Goal: Transaction & Acquisition: Purchase product/service

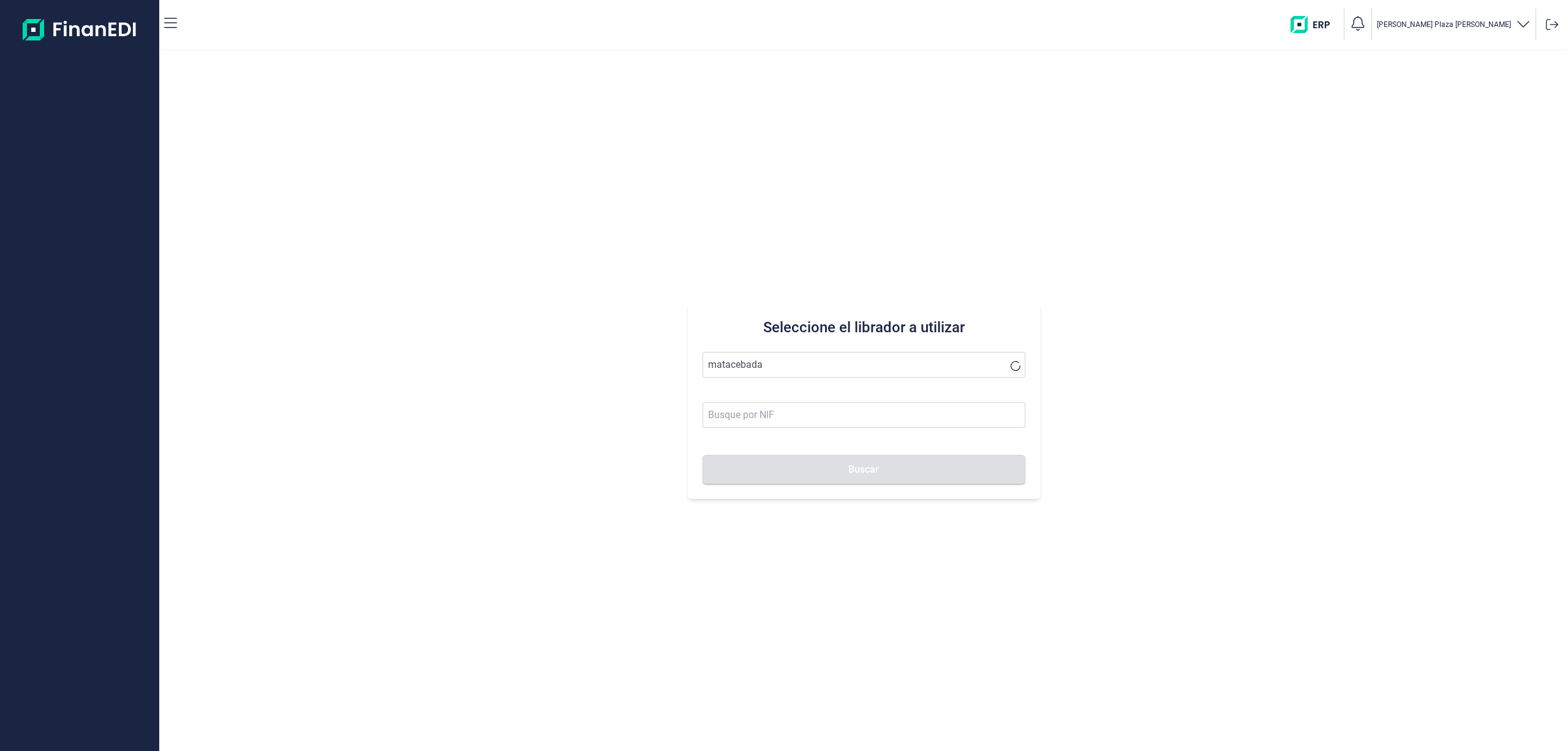
drag, startPoint x: 802, startPoint y: 368, endPoint x: 195, endPoint y: 292, distance: 611.7
click at [309, 300] on div "Seleccione el librador a utilizar matacebada Buscar" at bounding box center [864, 401] width 1409 height 701
click at [804, 401] on li "ESCAYOLAS Y ARTESANIAS LOS MELLIZOS SL" at bounding box center [864, 395] width 323 height 24
type input "ESCAYOLAS Y ARTESANIAS LOS MELLIZOS SL"
type input "B73904971"
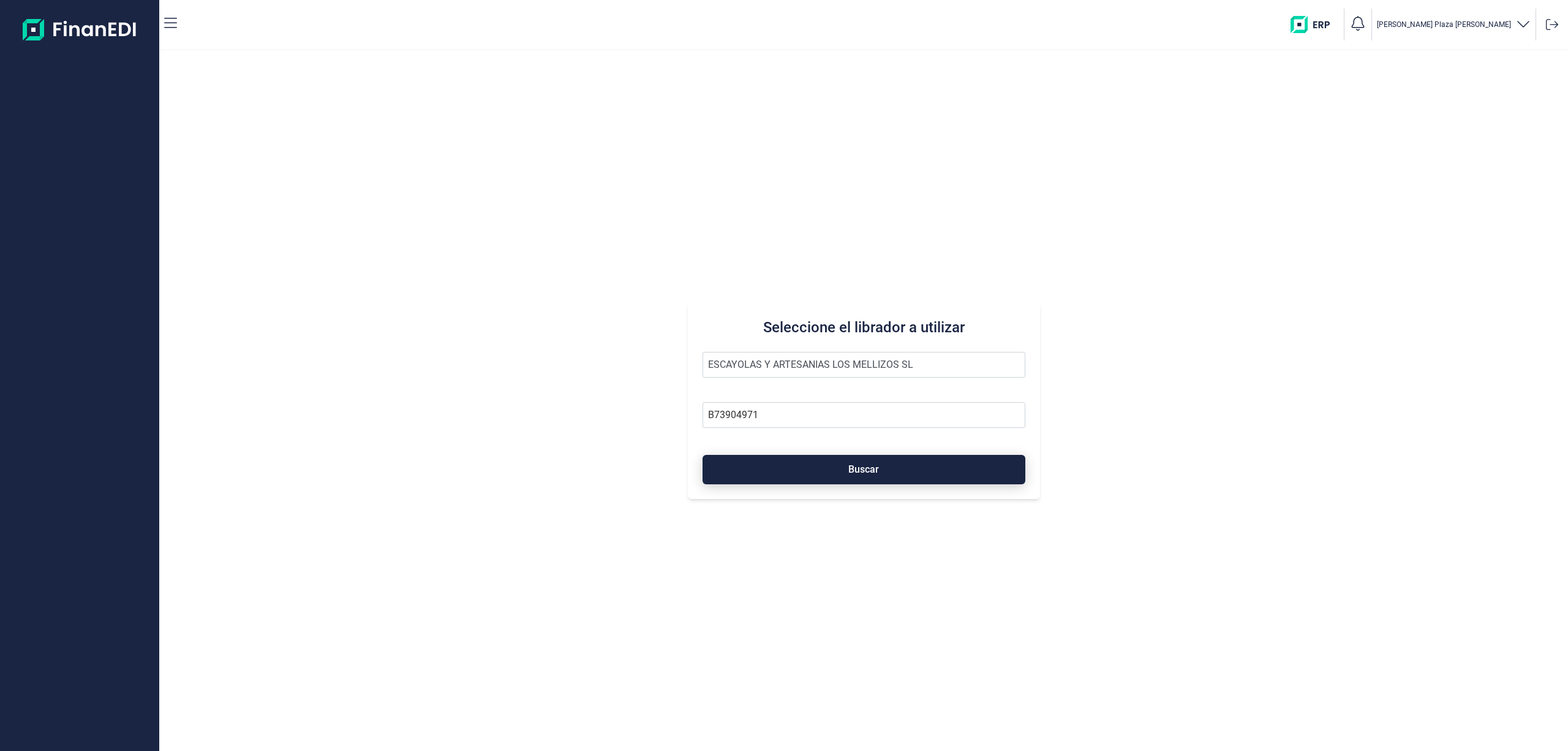
click at [813, 474] on button "Buscar" at bounding box center [864, 469] width 323 height 30
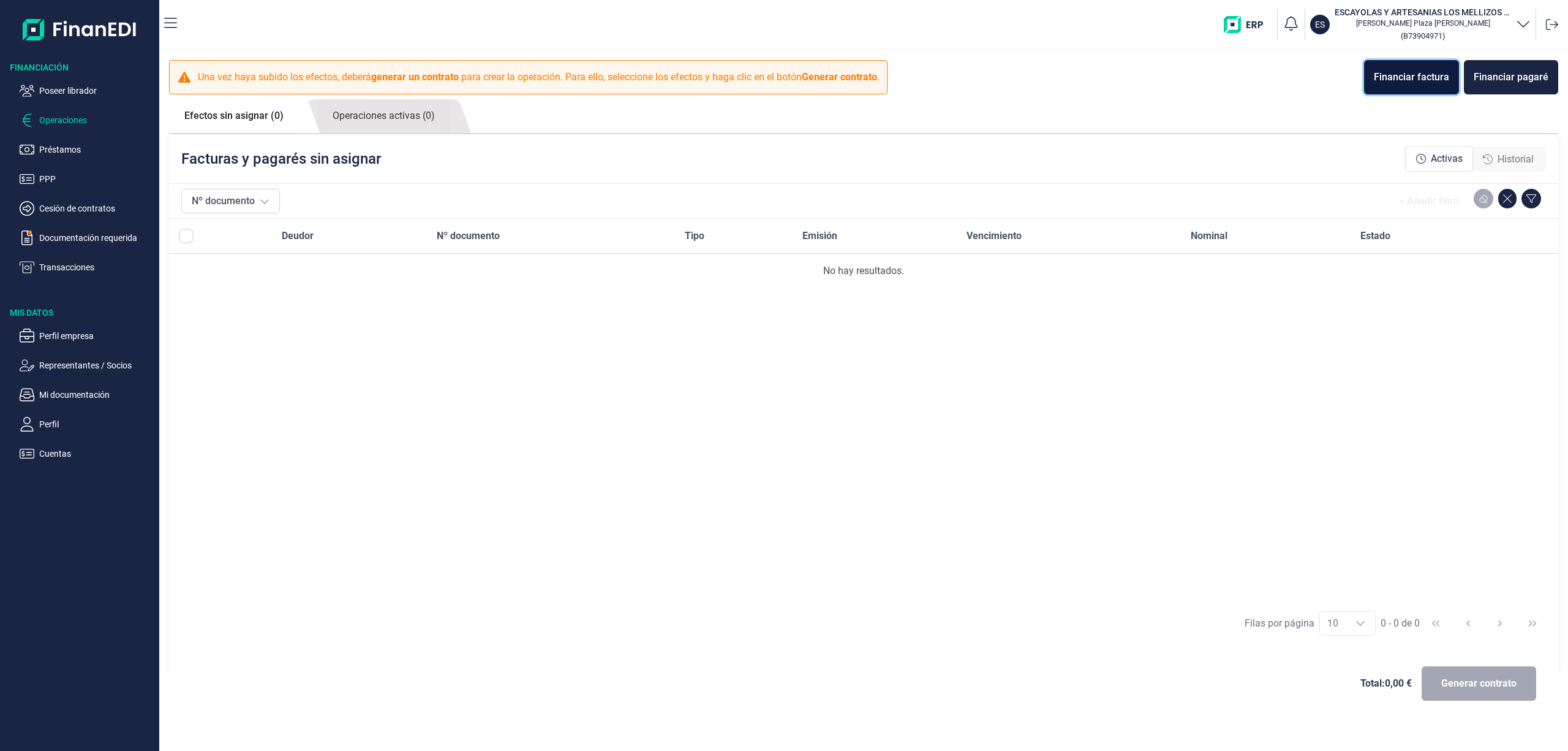
click at [1402, 70] on div "Financiar factura" at bounding box center [1412, 77] width 76 height 15
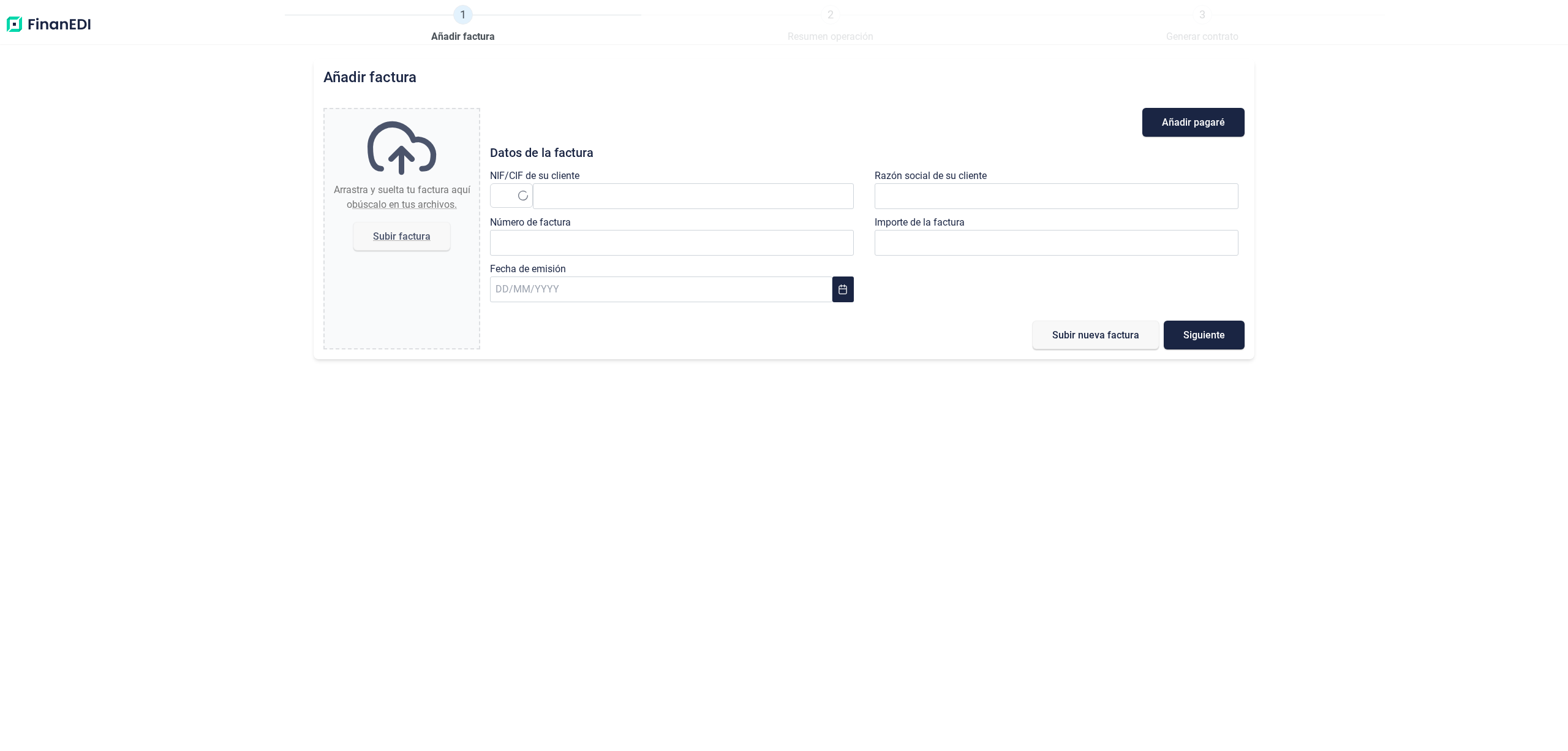
type input "0,00 €"
click at [567, 198] on input "text" at bounding box center [694, 196] width 321 height 26
paste input "A78366382"
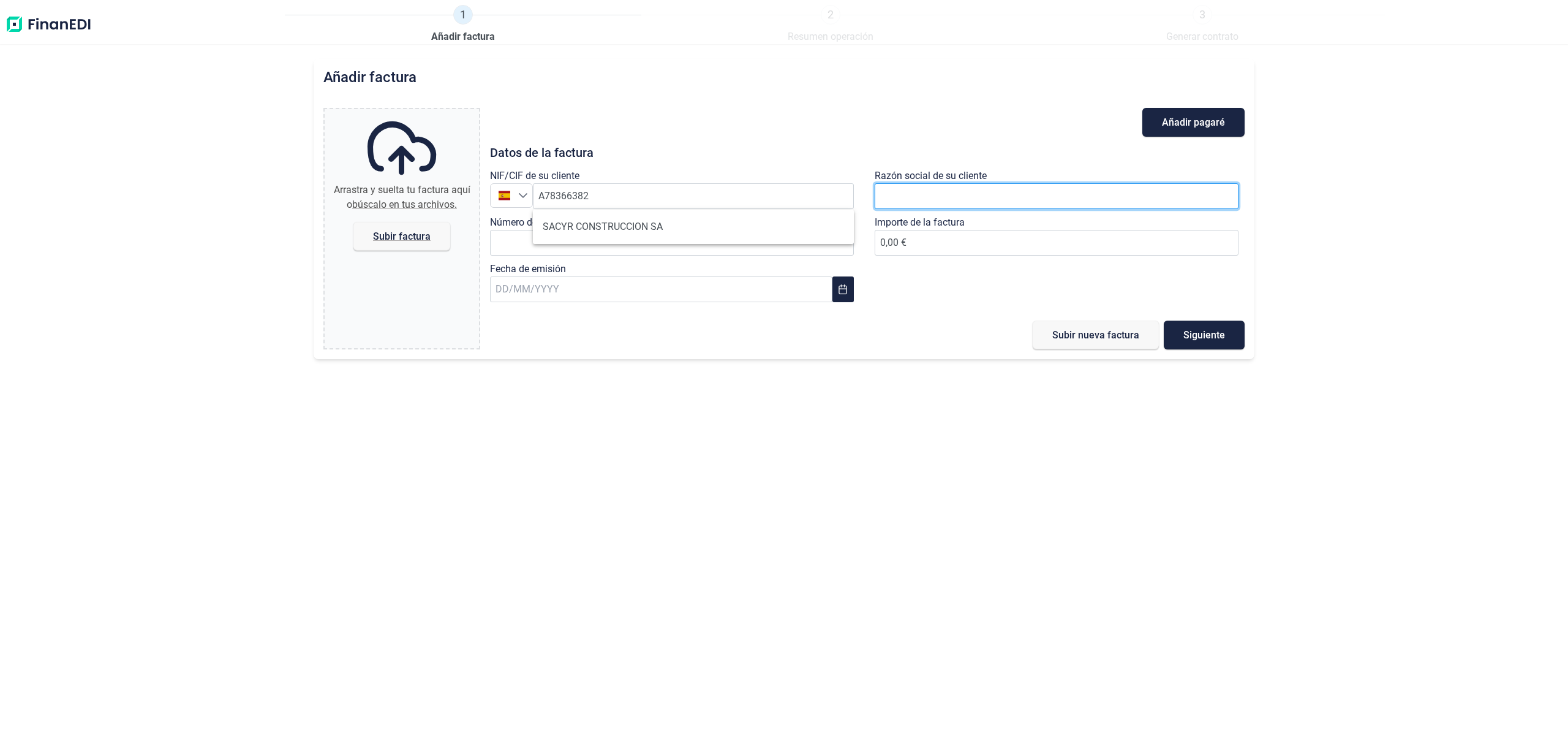
click at [919, 204] on input "text" at bounding box center [1057, 196] width 364 height 26
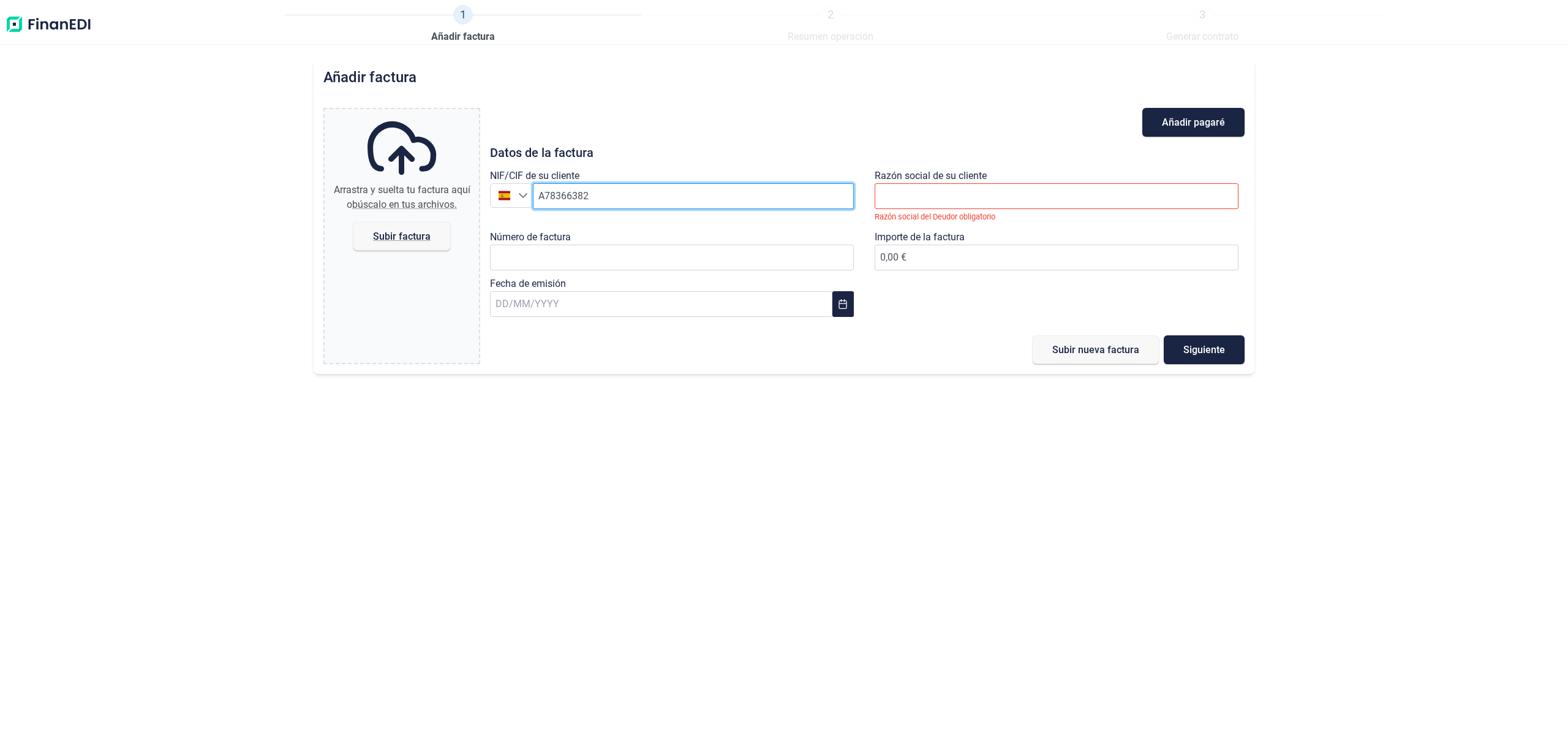
click at [661, 187] on input "A78366382" at bounding box center [694, 196] width 321 height 26
click at [613, 231] on li "SACYR CONSTRUCCION SA" at bounding box center [694, 227] width 321 height 24
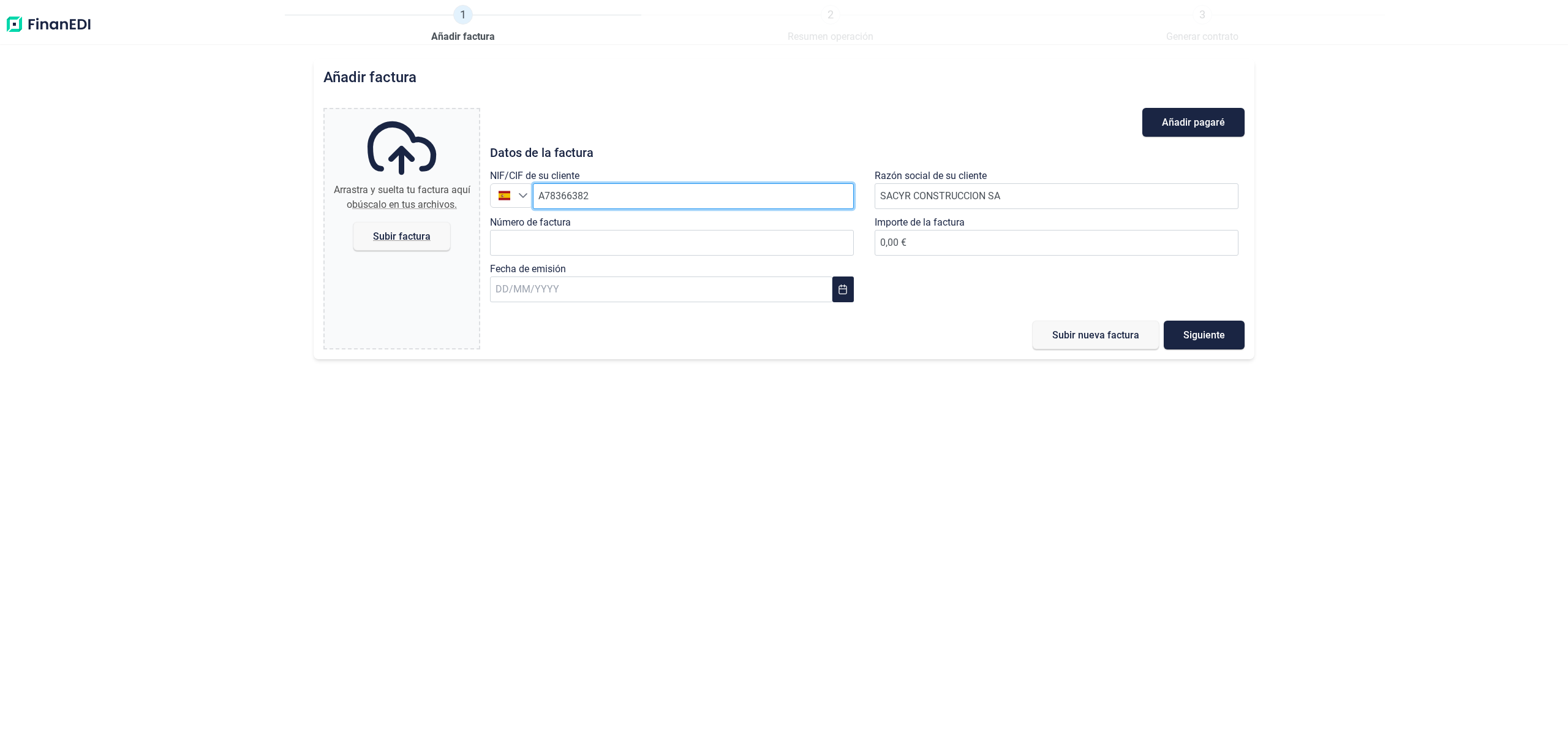
type input "A78366382"
type input "SACYR CONSTRUCCION SA"
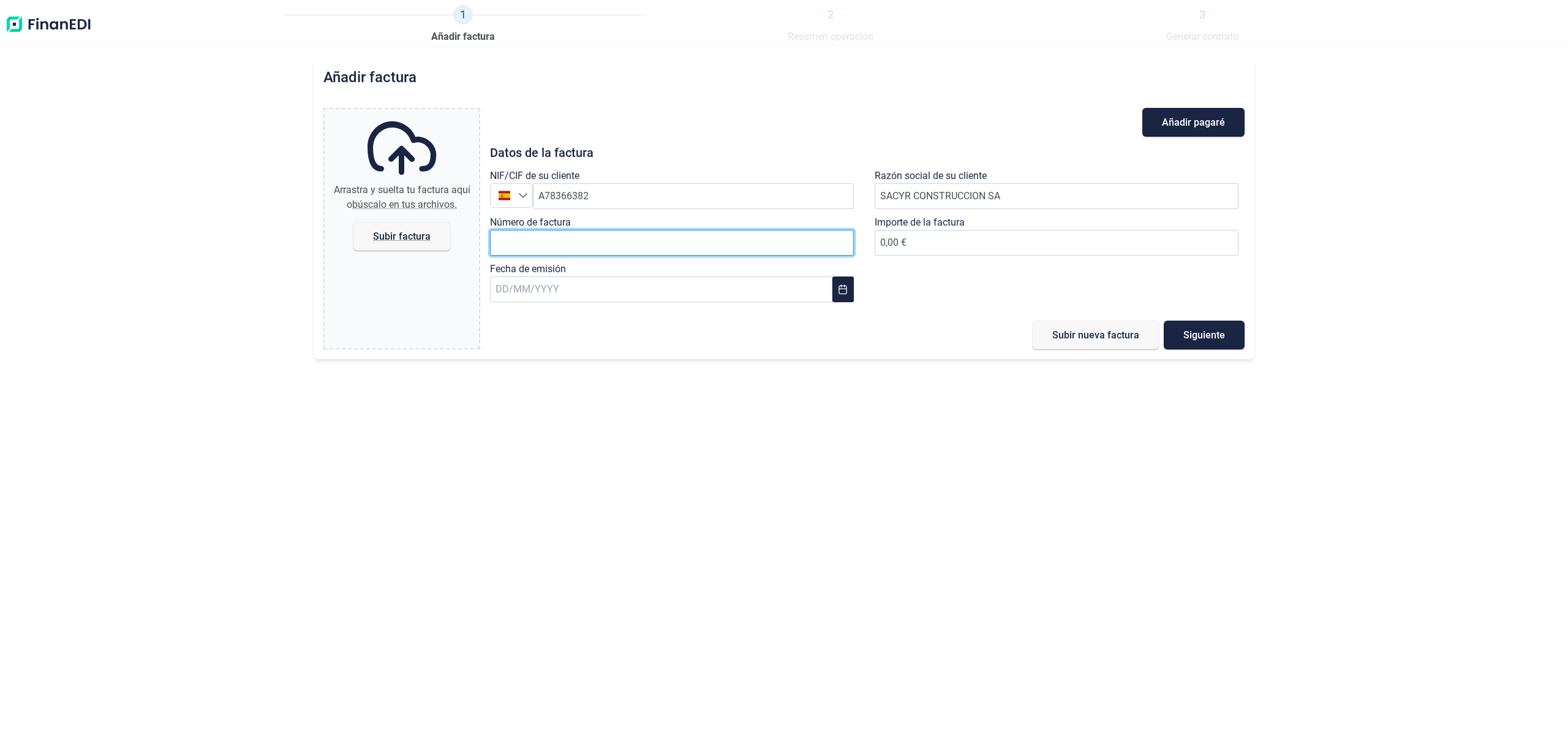
click at [589, 253] on input "Número de factura" at bounding box center [671, 243] width 364 height 26
click at [760, 235] on input "Número de factura" at bounding box center [671, 243] width 364 height 26
paste input "SF/2025/00376"
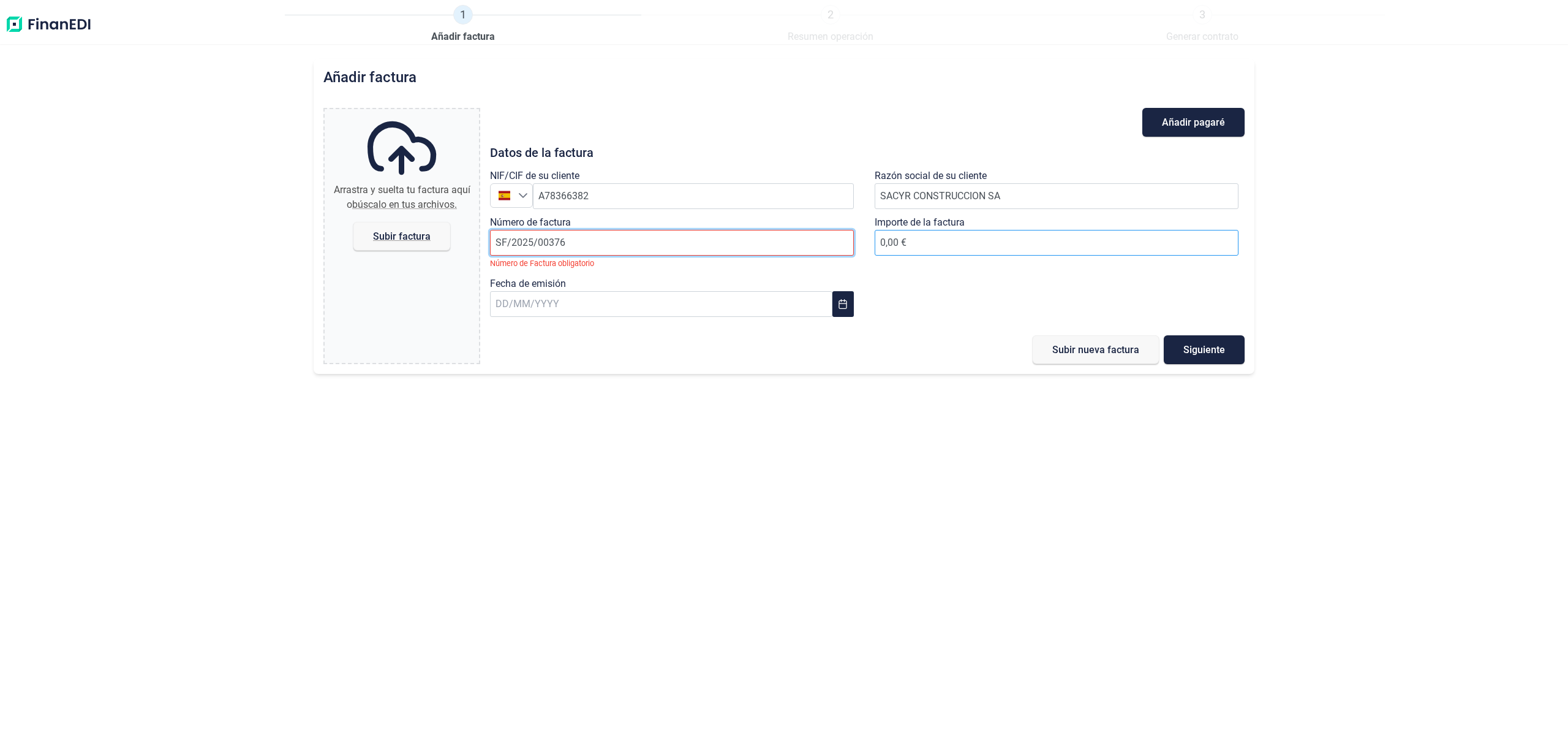
type input "SF/2025/00376"
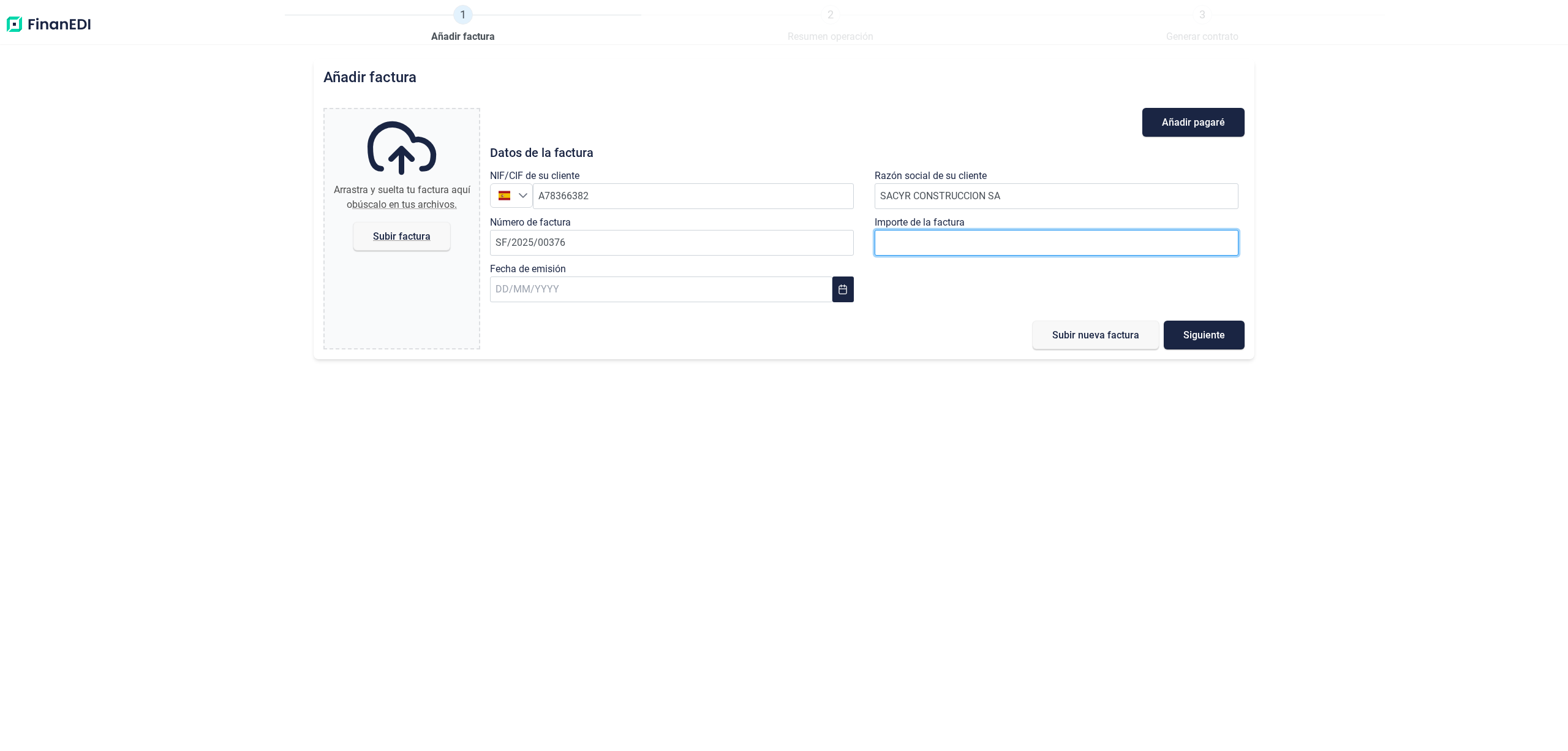
click at [955, 245] on input "0,00 €" at bounding box center [1057, 243] width 364 height 26
click at [639, 292] on input "text" at bounding box center [661, 289] width 343 height 26
type input "27.924,33 €"
click at [513, 324] on icon "Previous Month" at bounding box center [510, 323] width 10 height 10
click at [663, 527] on span "28" at bounding box center [661, 522] width 24 height 24
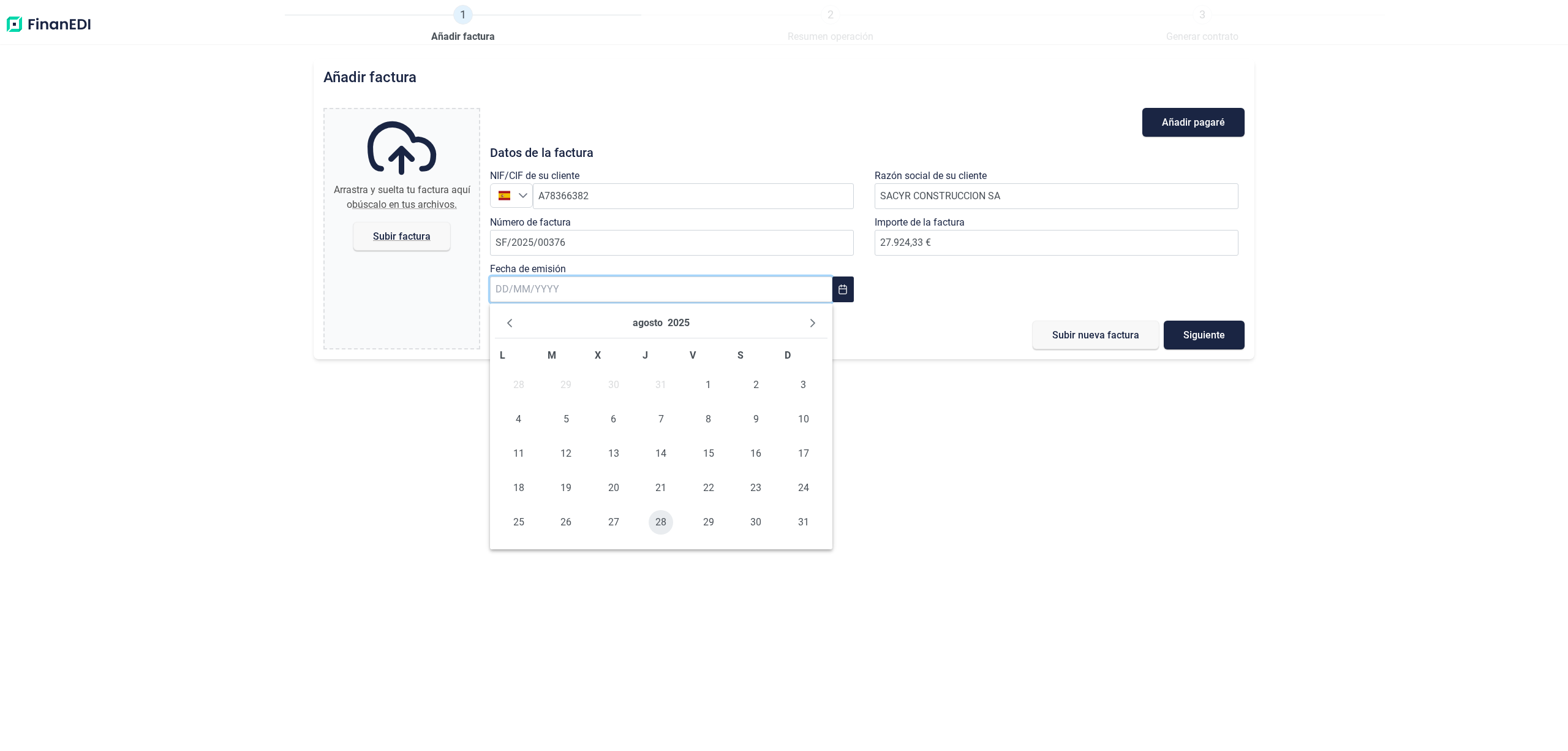
type input "[DATE]"
click at [393, 235] on span "Subir factura" at bounding box center [401, 236] width 57 height 9
click at [393, 113] on input "Arrastra y suelta tu factura aquí o búscalo en tus archivos. Subir factura" at bounding box center [402, 111] width 154 height 4
type input "C:\fakepath\SF-2025-00376 SACYR CONSTRUCCION S.A. + PF FIRMADA (002).pdf"
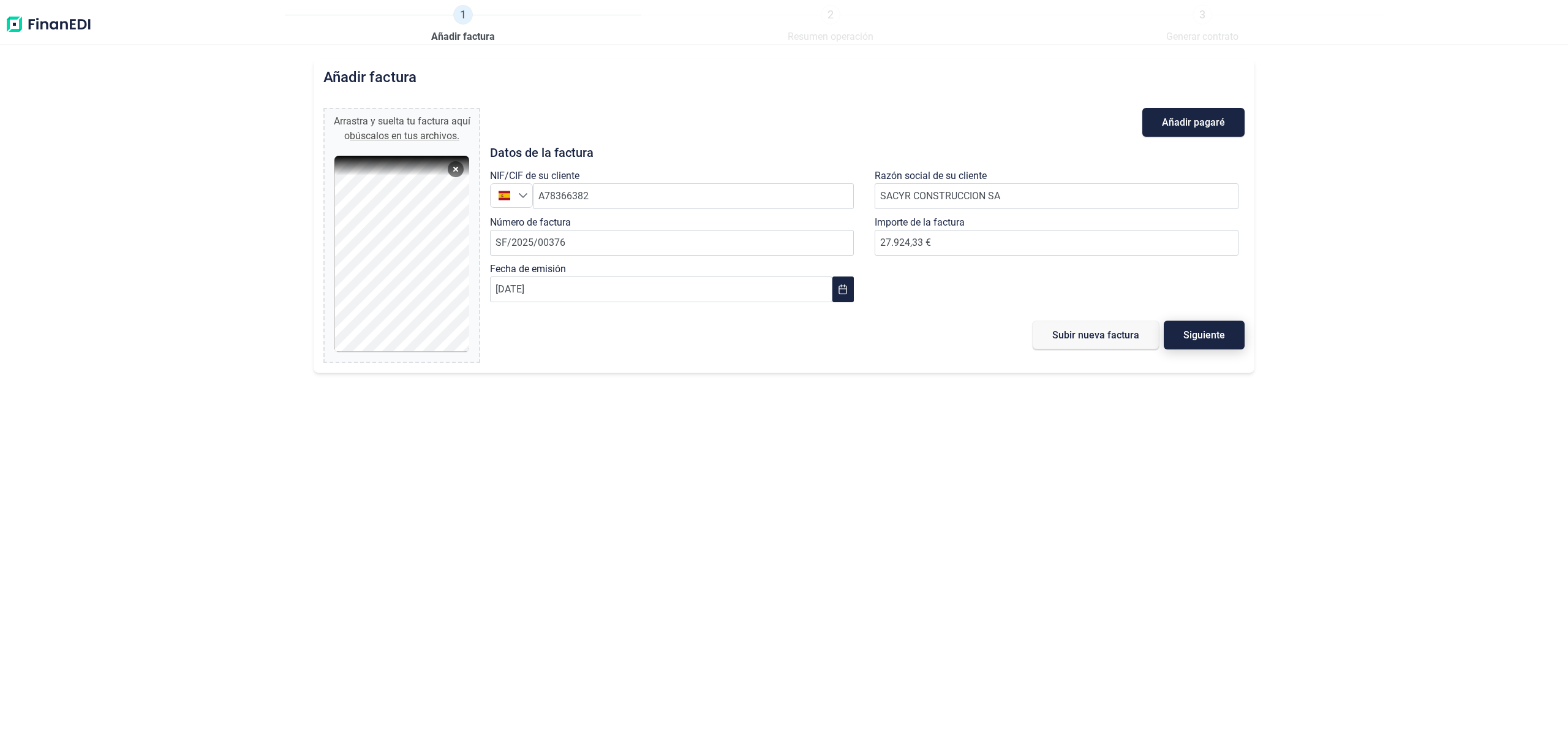
click at [1212, 334] on span "Siguiente" at bounding box center [1204, 335] width 42 height 9
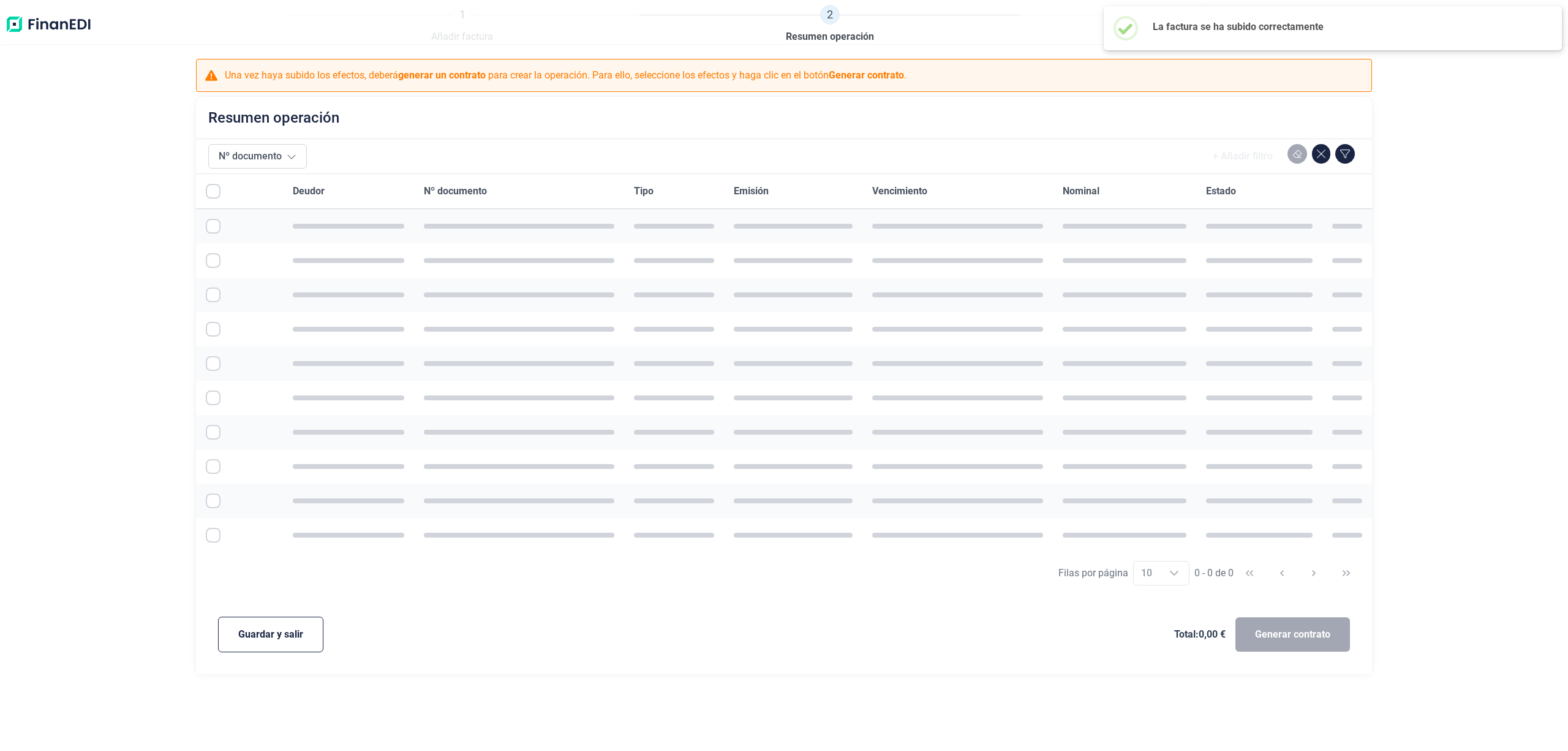
checkbox input "true"
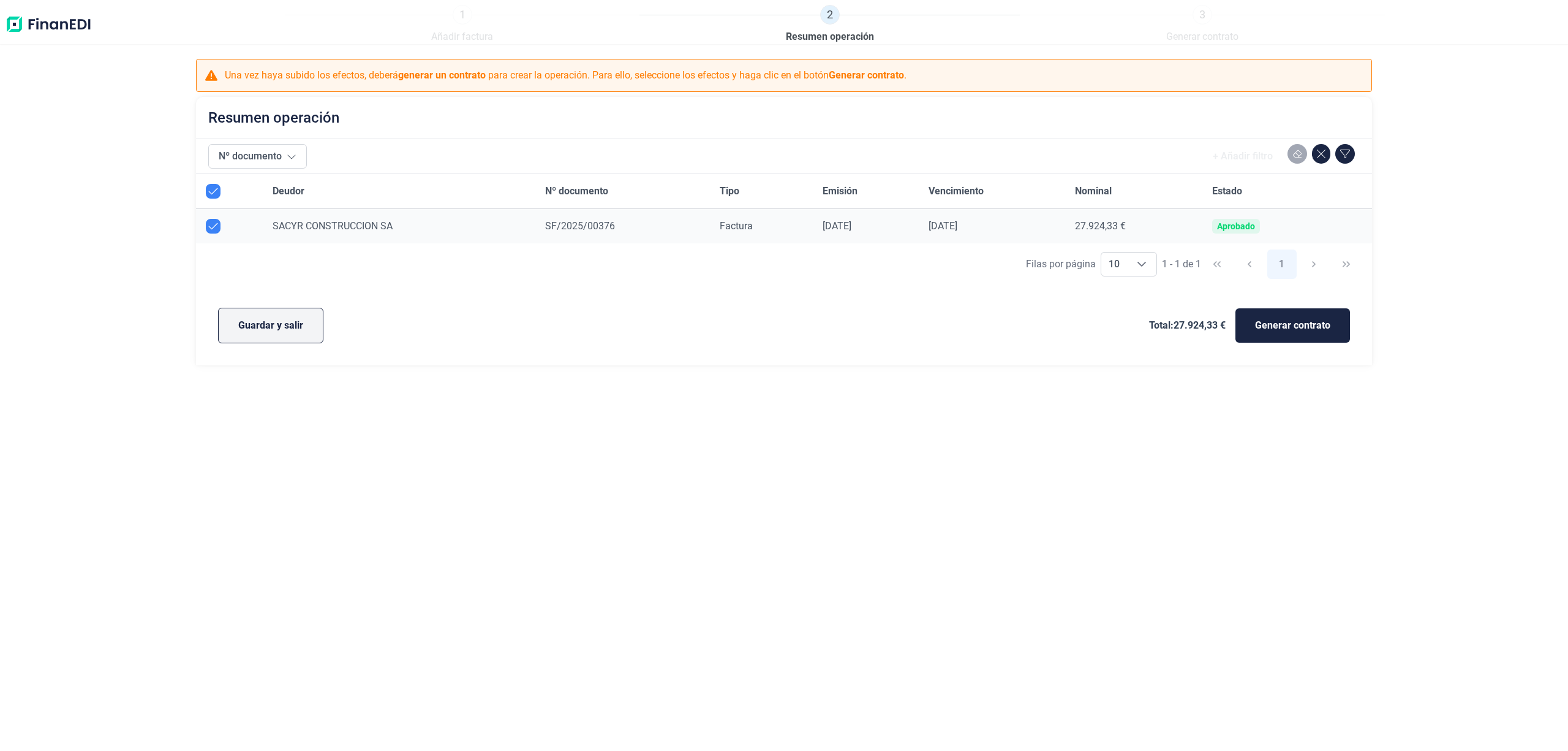
click at [268, 314] on button "Guardar y salir" at bounding box center [271, 325] width 105 height 36
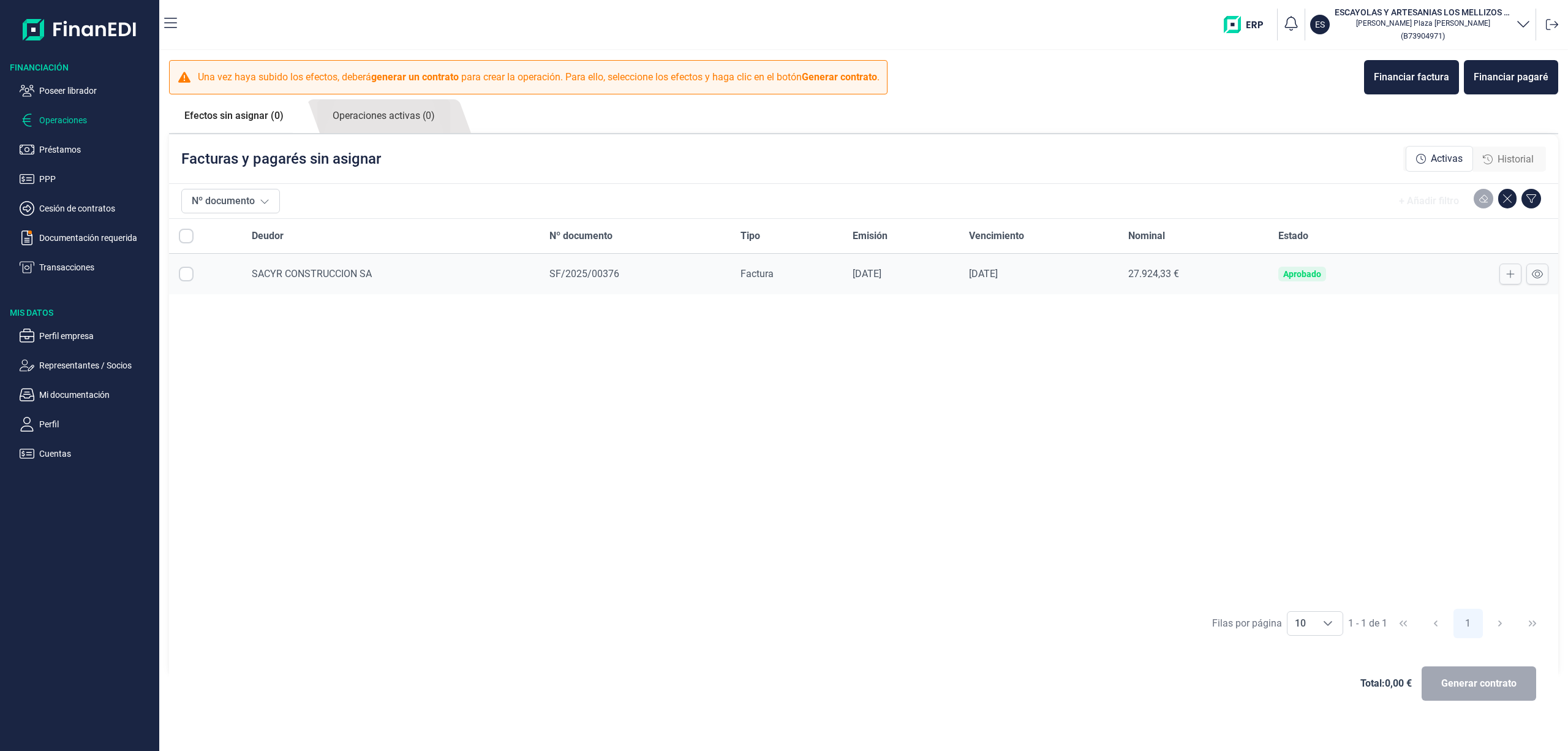
checkbox input "true"
click at [1466, 673] on button "Generar contrato" at bounding box center [1479, 683] width 114 height 34
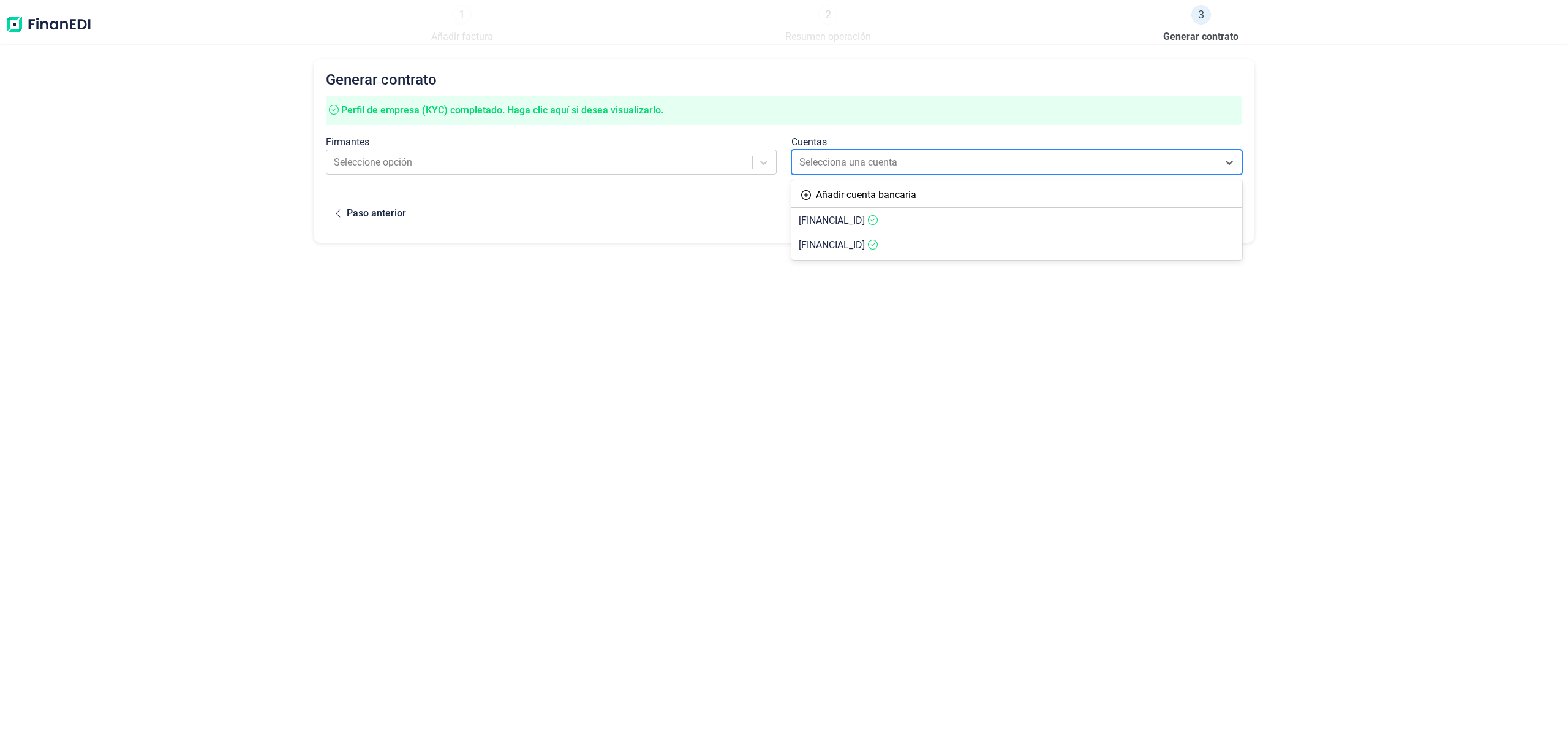
click at [836, 157] on div at bounding box center [1006, 163] width 413 height 17
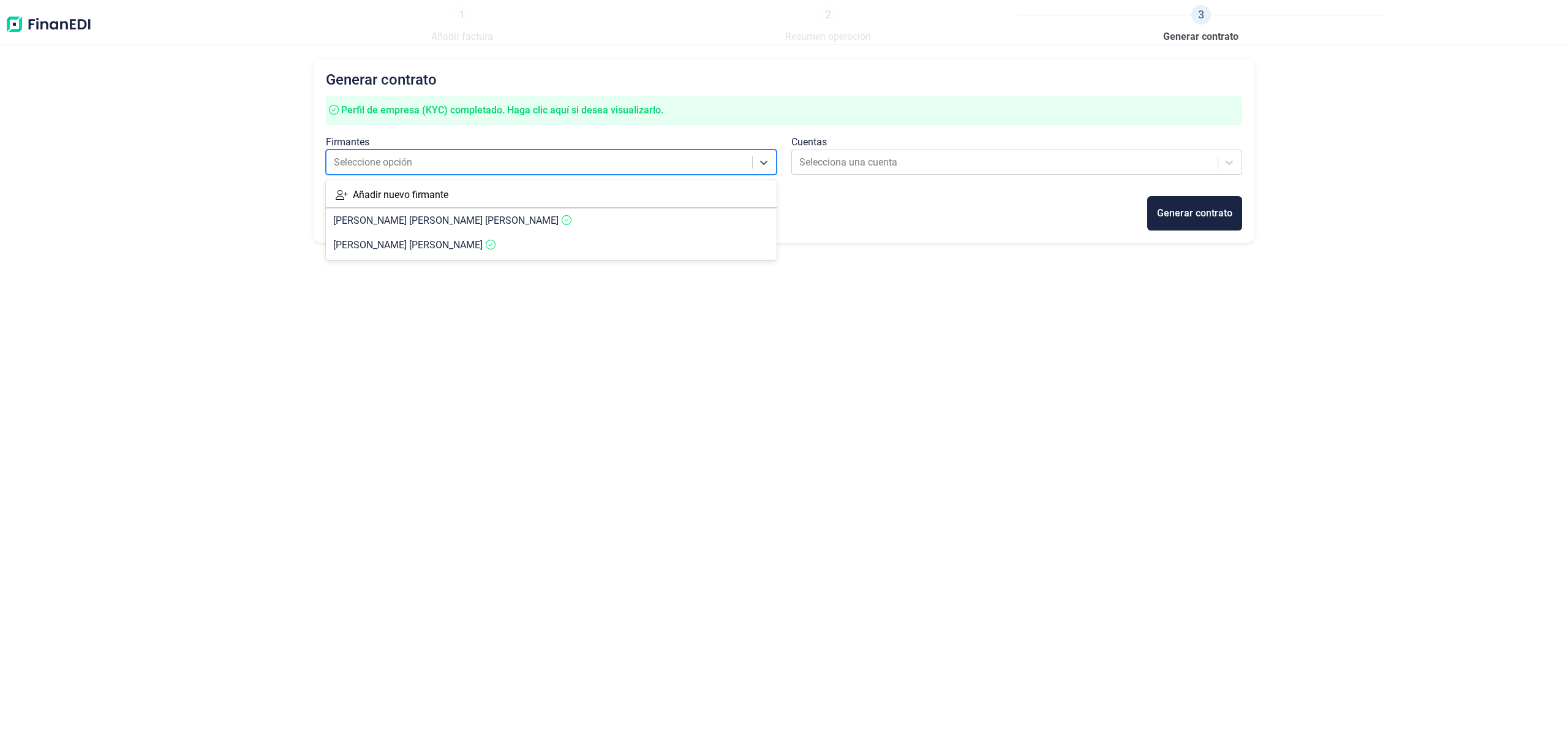
click at [486, 151] on div "Seleccione opción" at bounding box center [540, 162] width 425 height 22
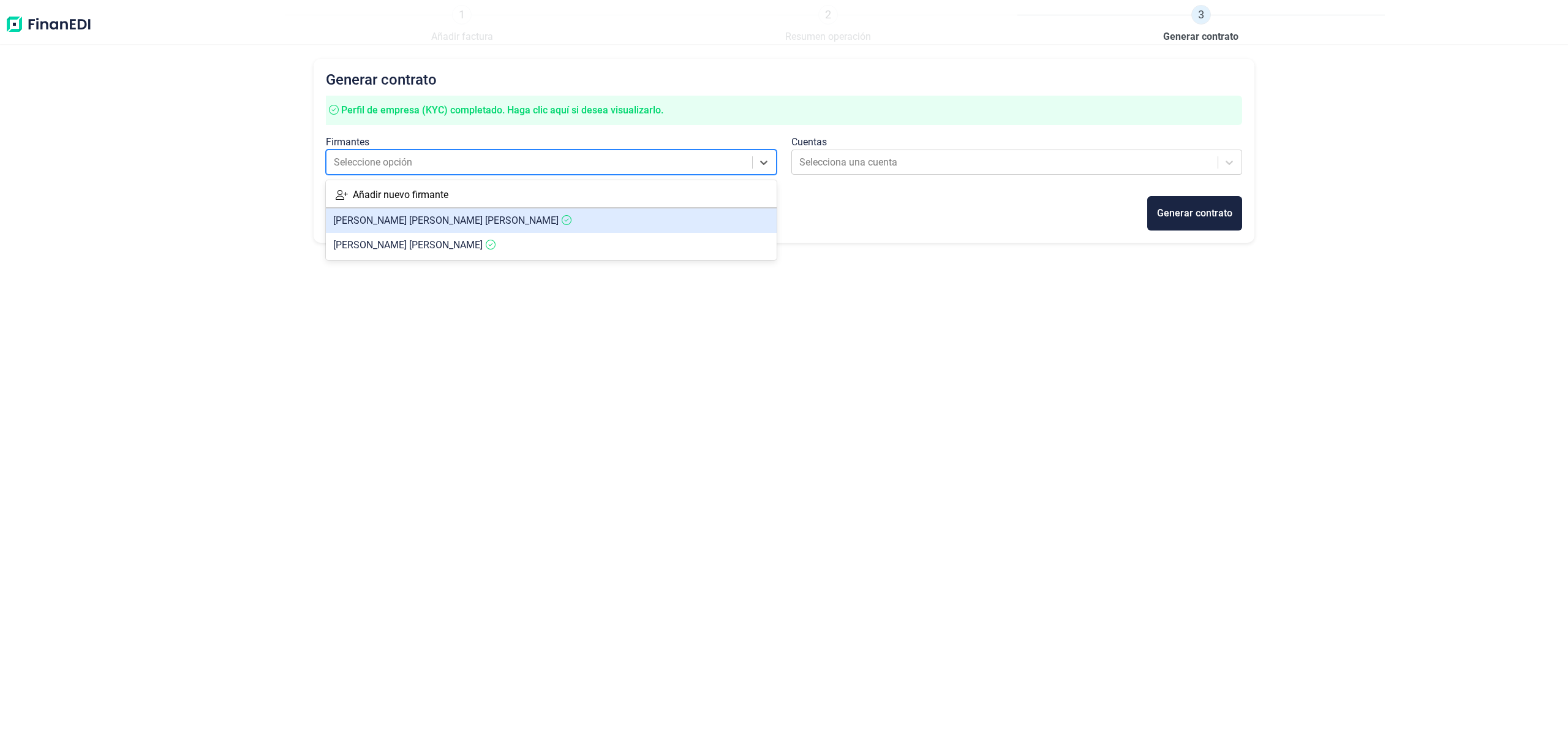
click at [466, 223] on span "[PERSON_NAME]" at bounding box center [446, 220] width 225 height 11
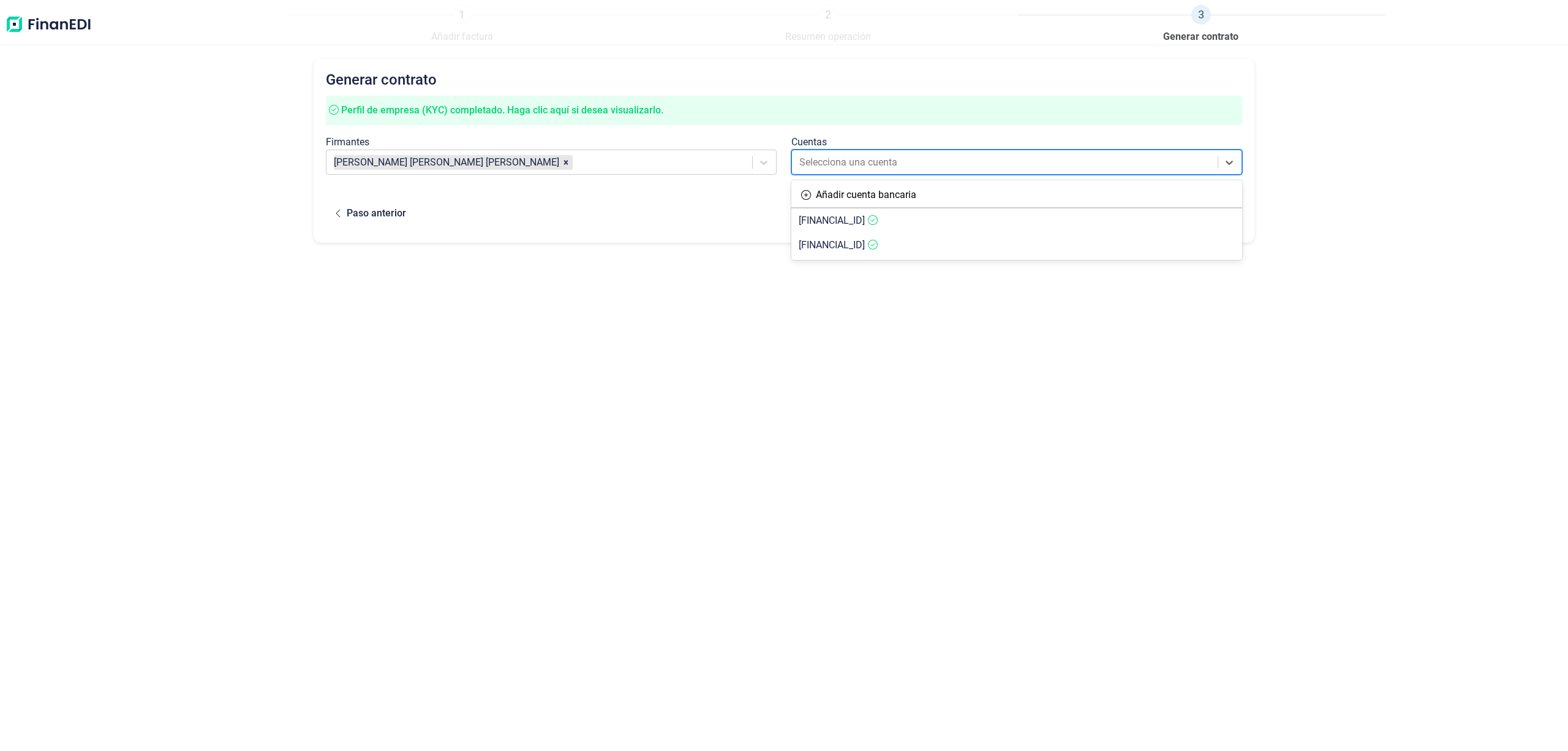
click at [843, 154] on div at bounding box center [1006, 163] width 413 height 17
click at [814, 165] on div at bounding box center [1006, 163] width 413 height 17
click at [859, 241] on span "[FINANCIAL_ID]" at bounding box center [832, 244] width 66 height 11
click at [1195, 211] on div "Generar contrato" at bounding box center [1195, 213] width 76 height 15
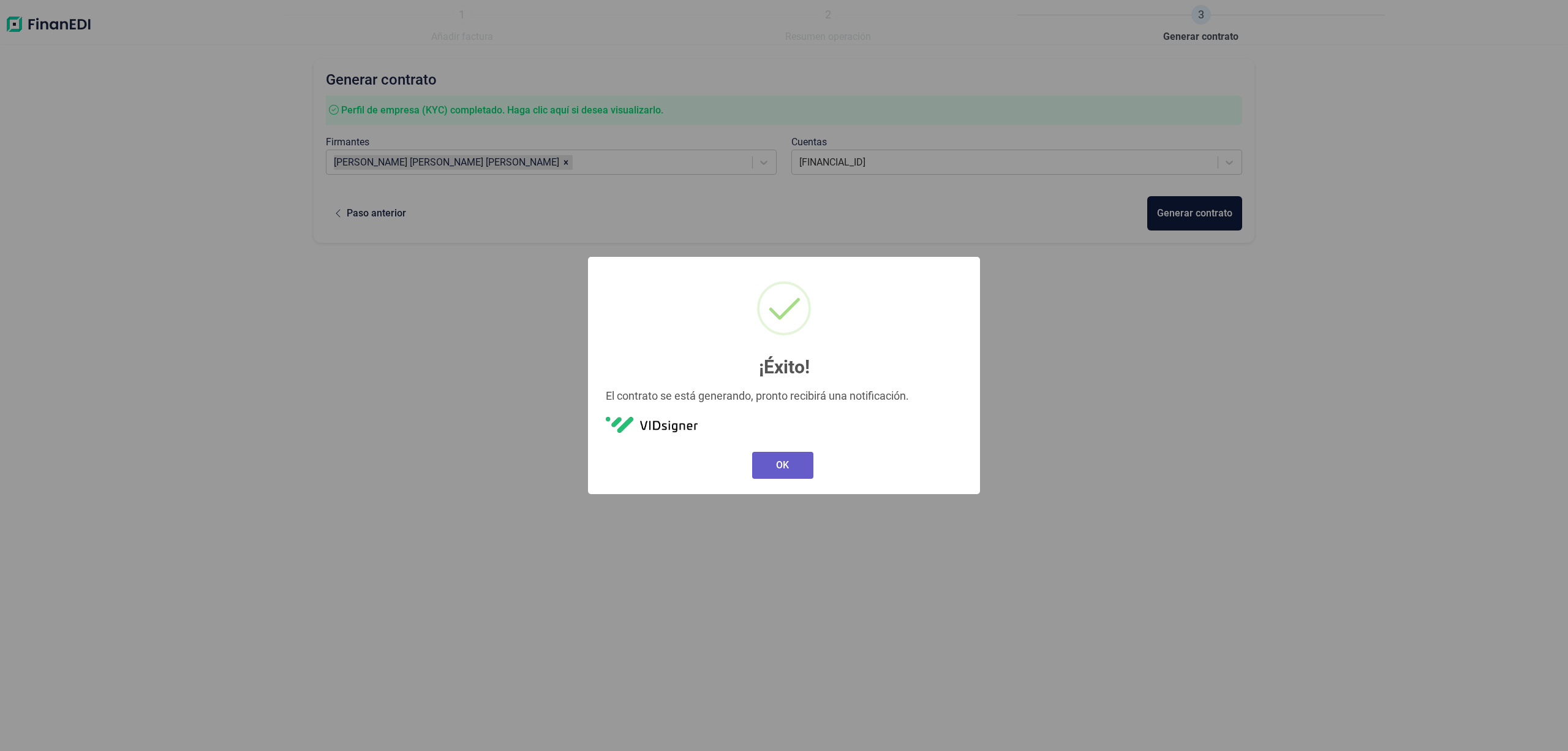
click at [787, 462] on button "OK" at bounding box center [783, 465] width 61 height 27
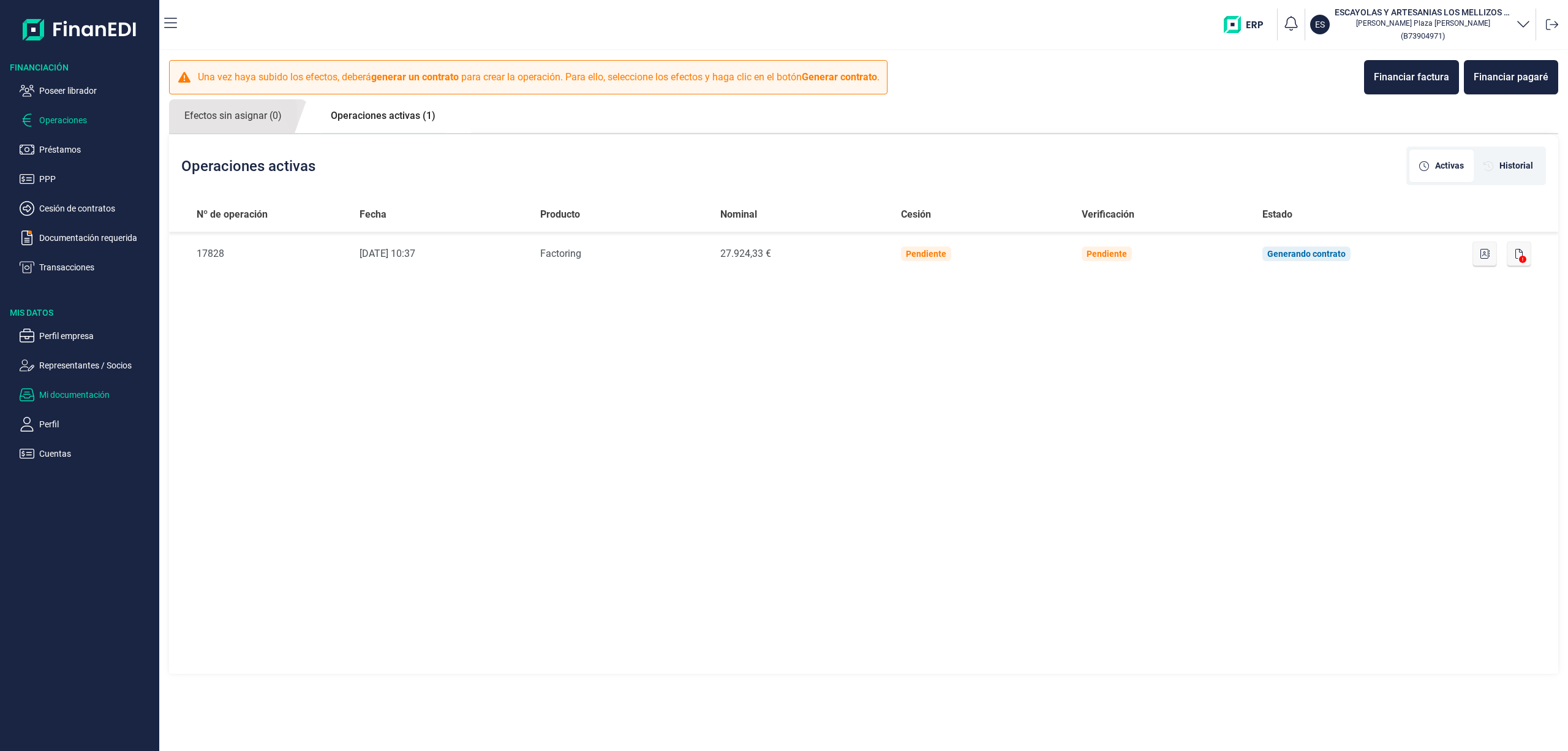
click at [83, 392] on p "Mi documentación" at bounding box center [96, 394] width 115 height 15
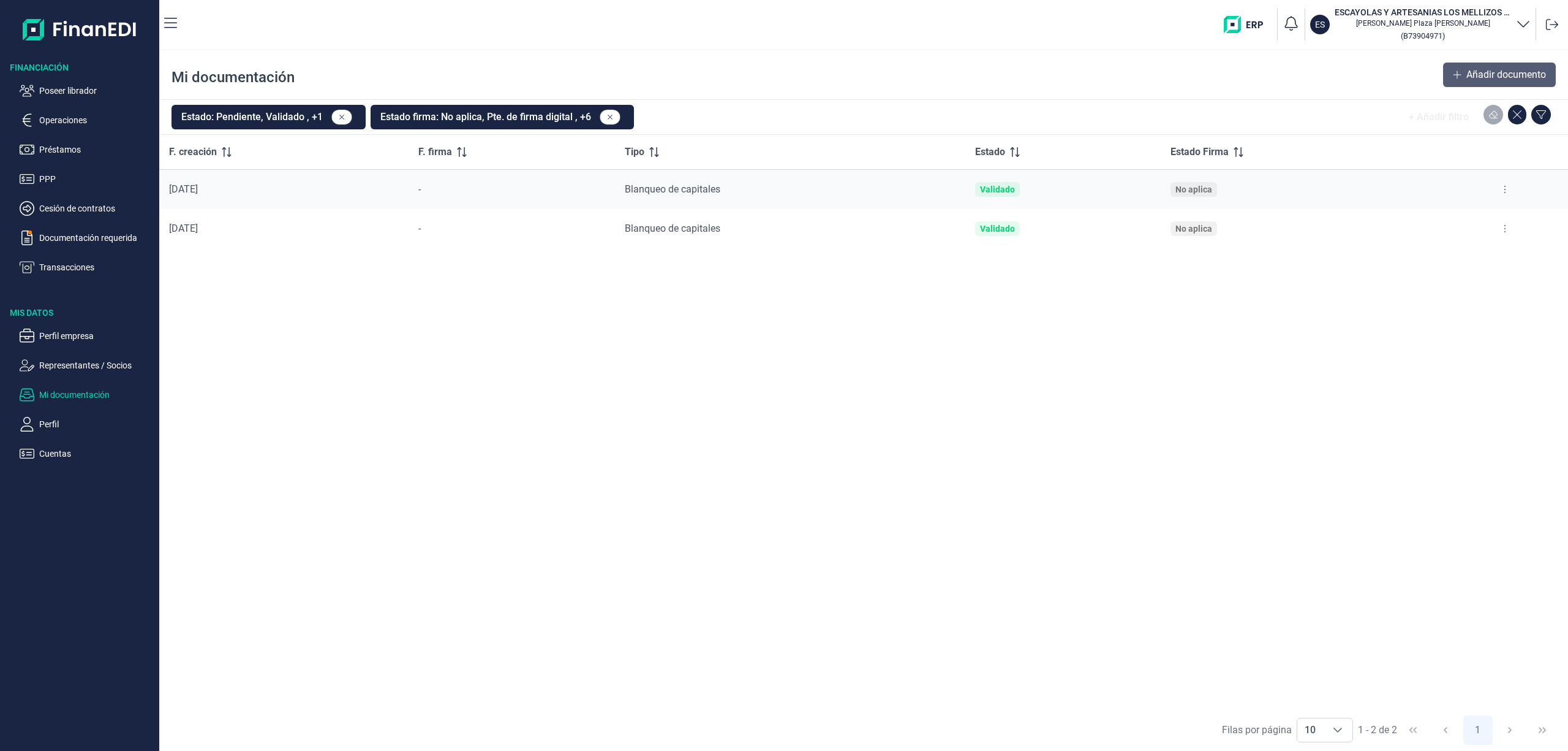
click at [1492, 79] on span "Añadir documento" at bounding box center [1506, 74] width 79 height 15
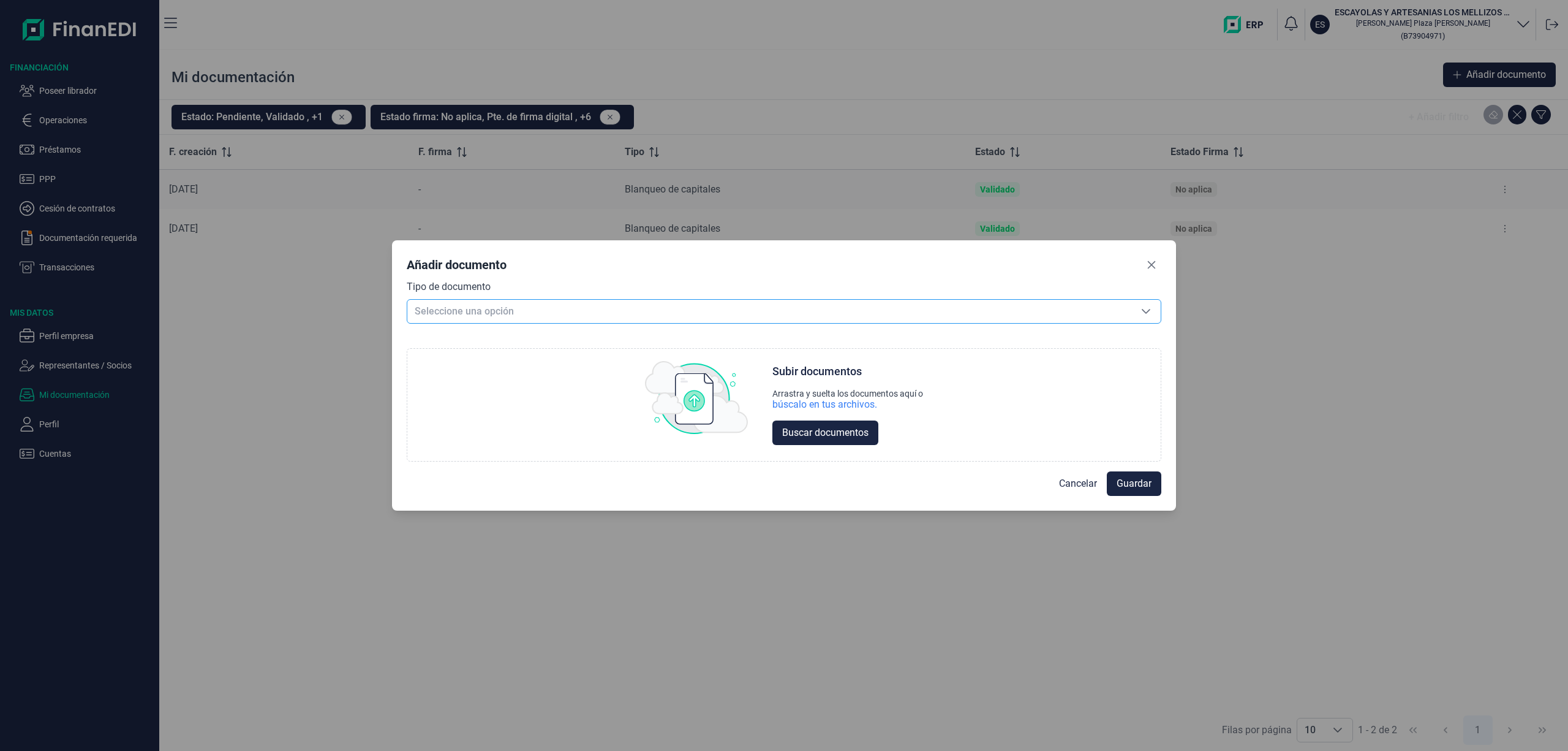
click at [556, 306] on span "Seleccione una opción" at bounding box center [769, 311] width 724 height 24
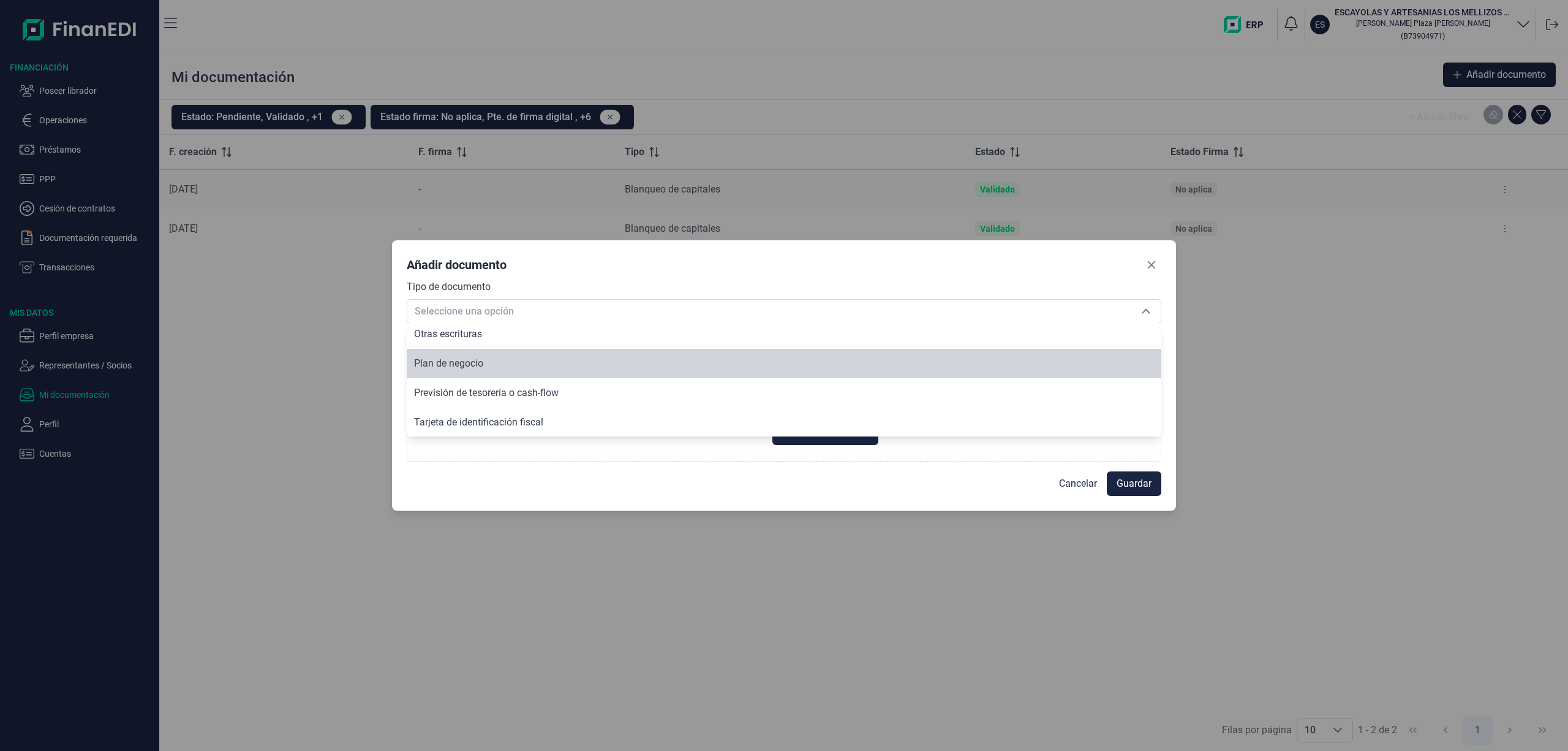
scroll to position [1736, 0]
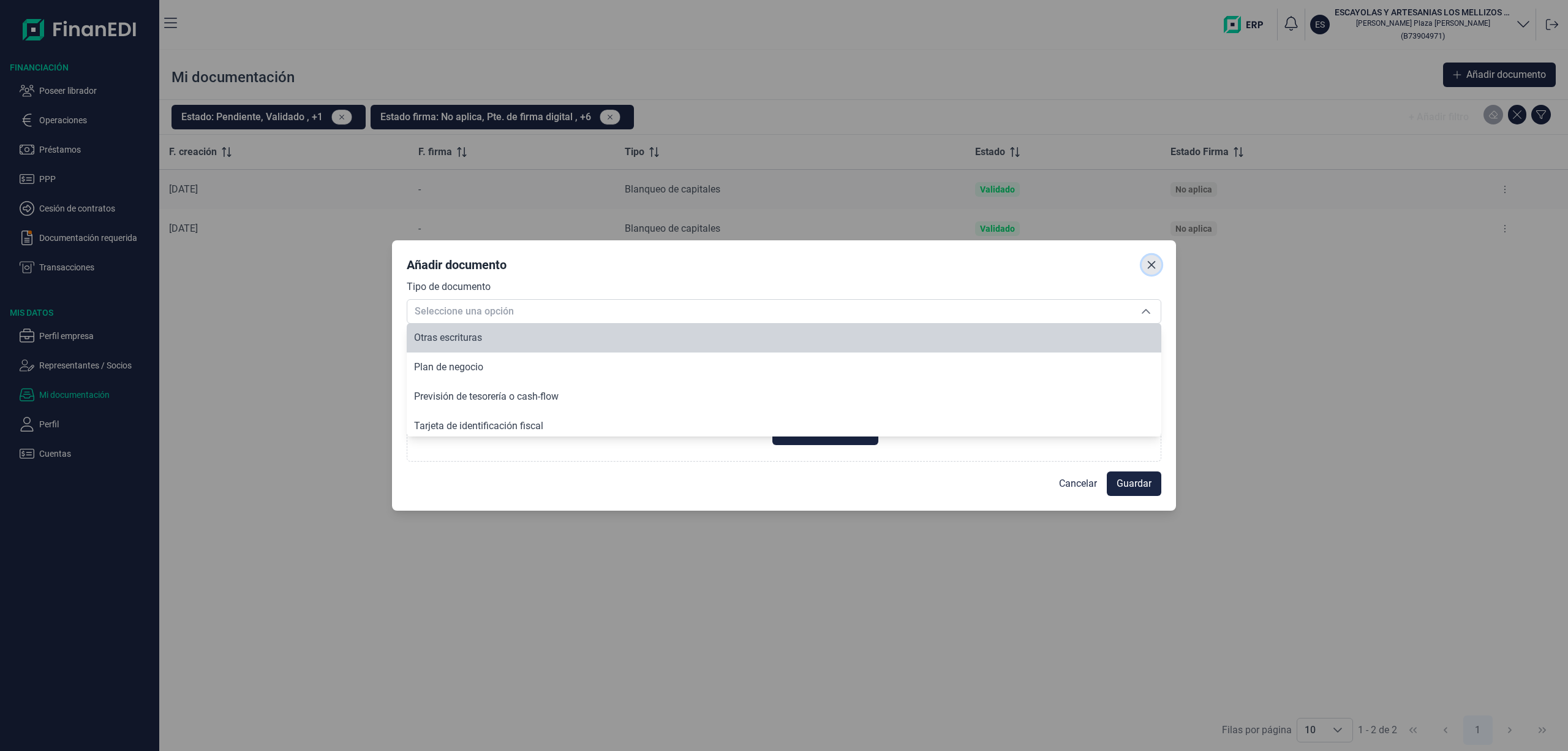
click at [1152, 263] on icon "Close" at bounding box center [1152, 264] width 8 height 8
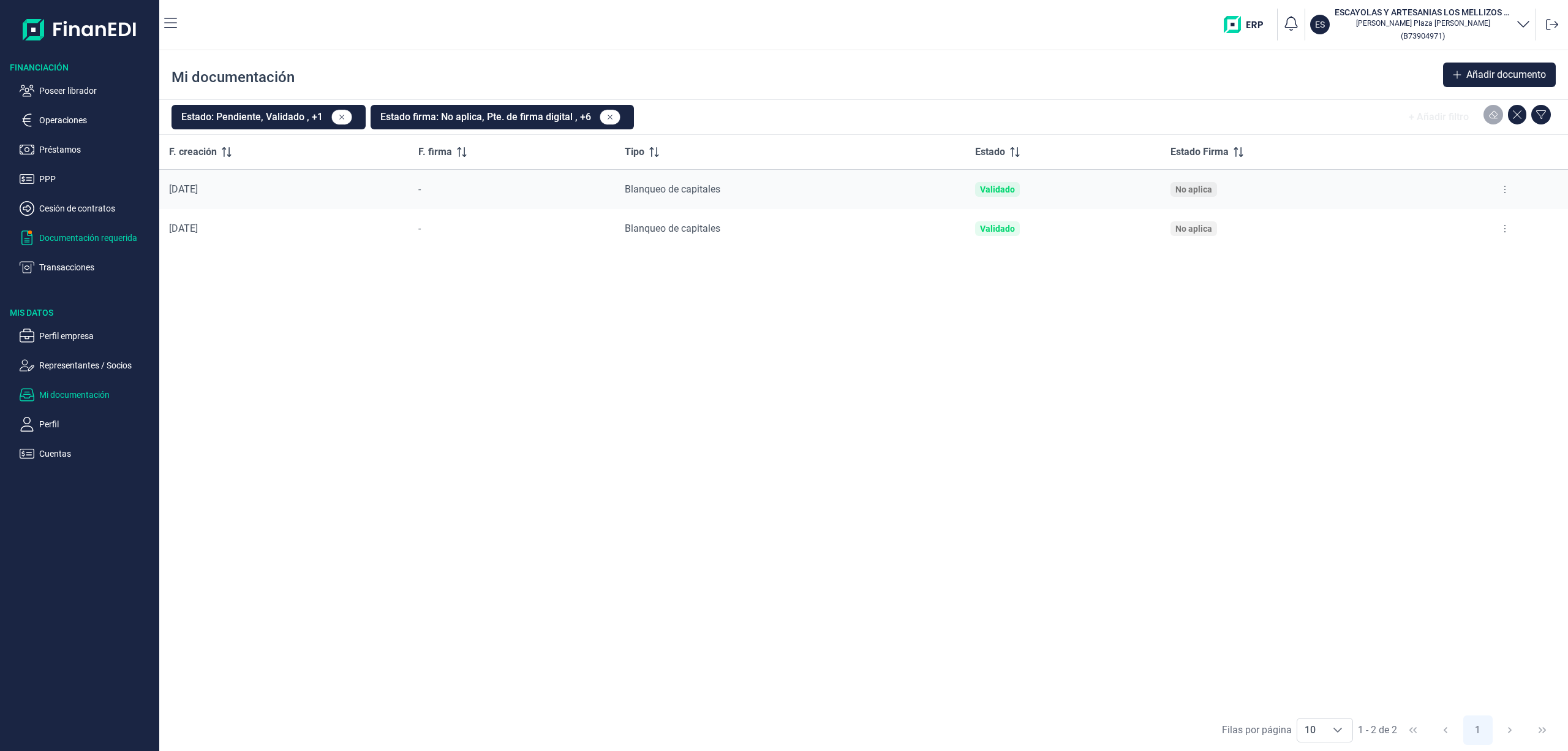
click at [111, 240] on p "Documentación requerida" at bounding box center [96, 237] width 115 height 15
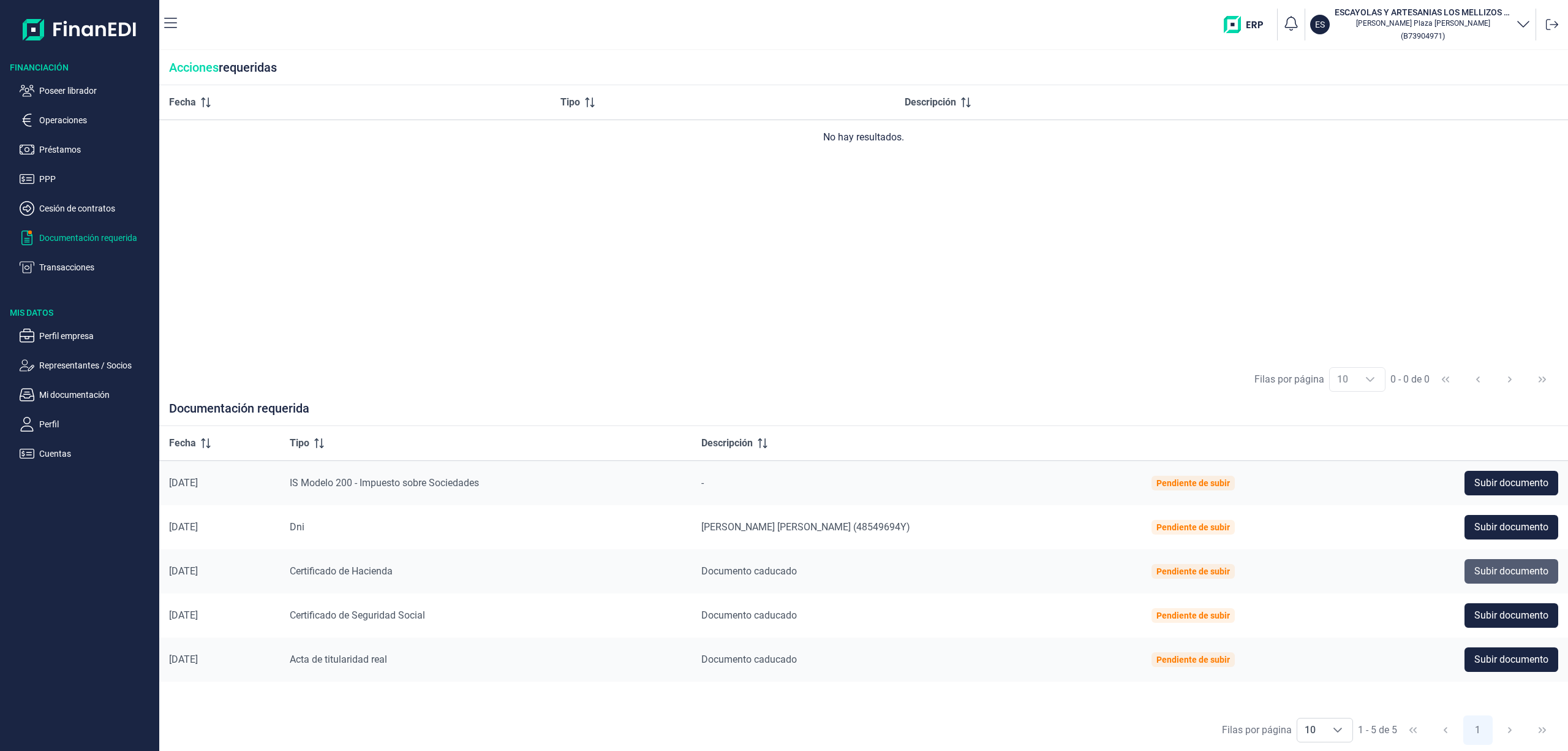
click at [1488, 566] on span "Subir documento" at bounding box center [1512, 571] width 74 height 15
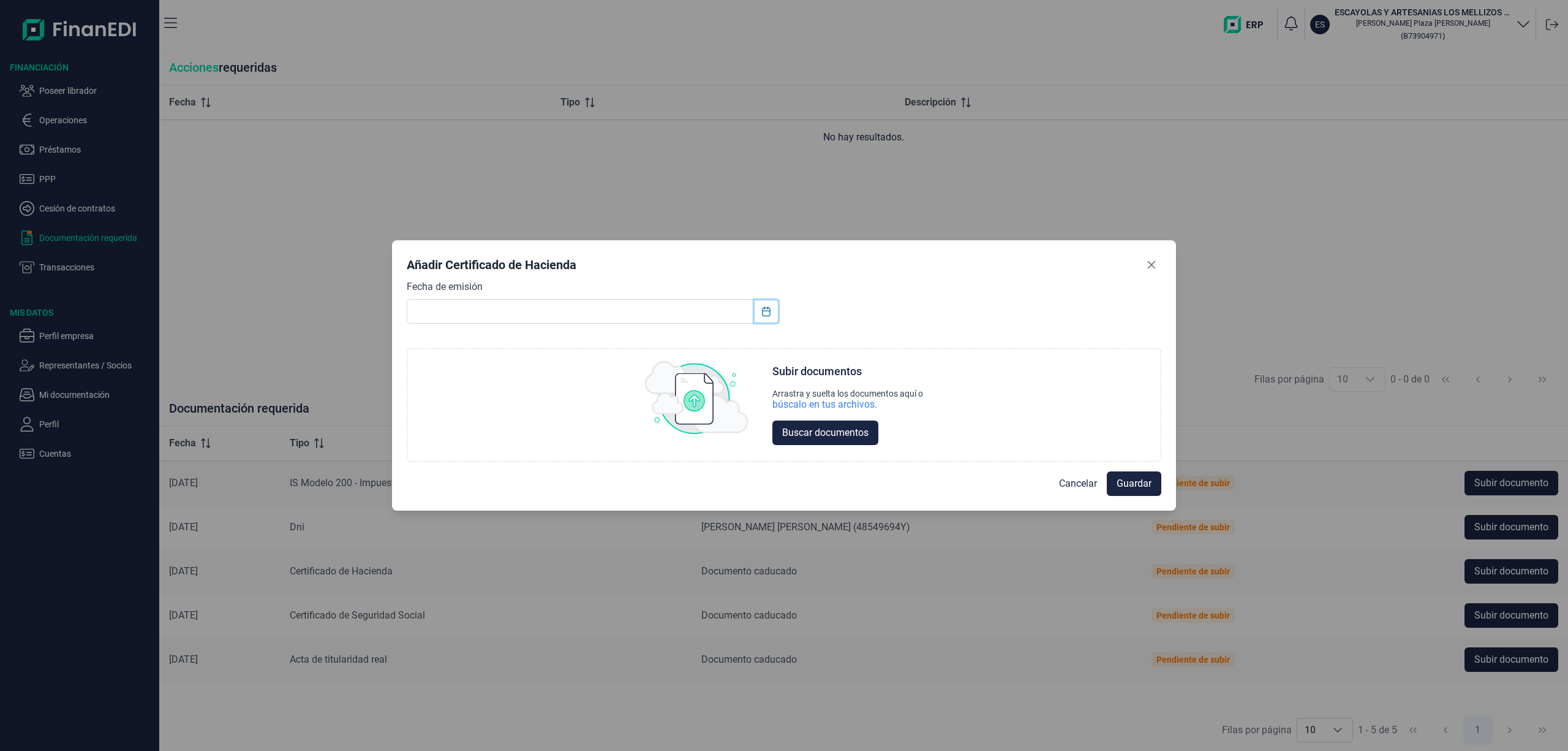
click at [758, 312] on button "Choose Date" at bounding box center [766, 311] width 24 height 22
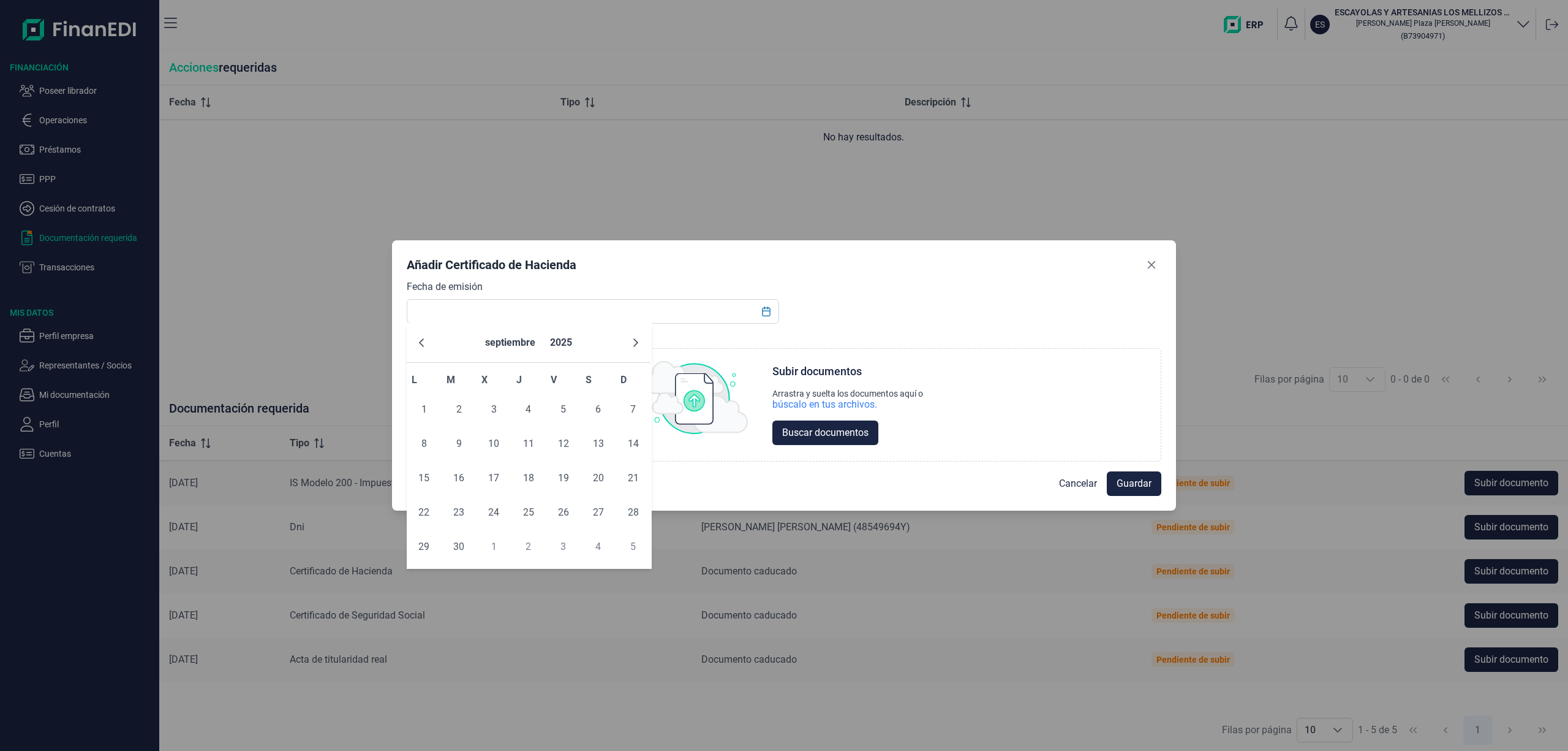
click at [414, 400] on td "1" at bounding box center [424, 409] width 35 height 34
click at [423, 408] on span "1" at bounding box center [424, 409] width 24 height 24
type input "[DATE]"
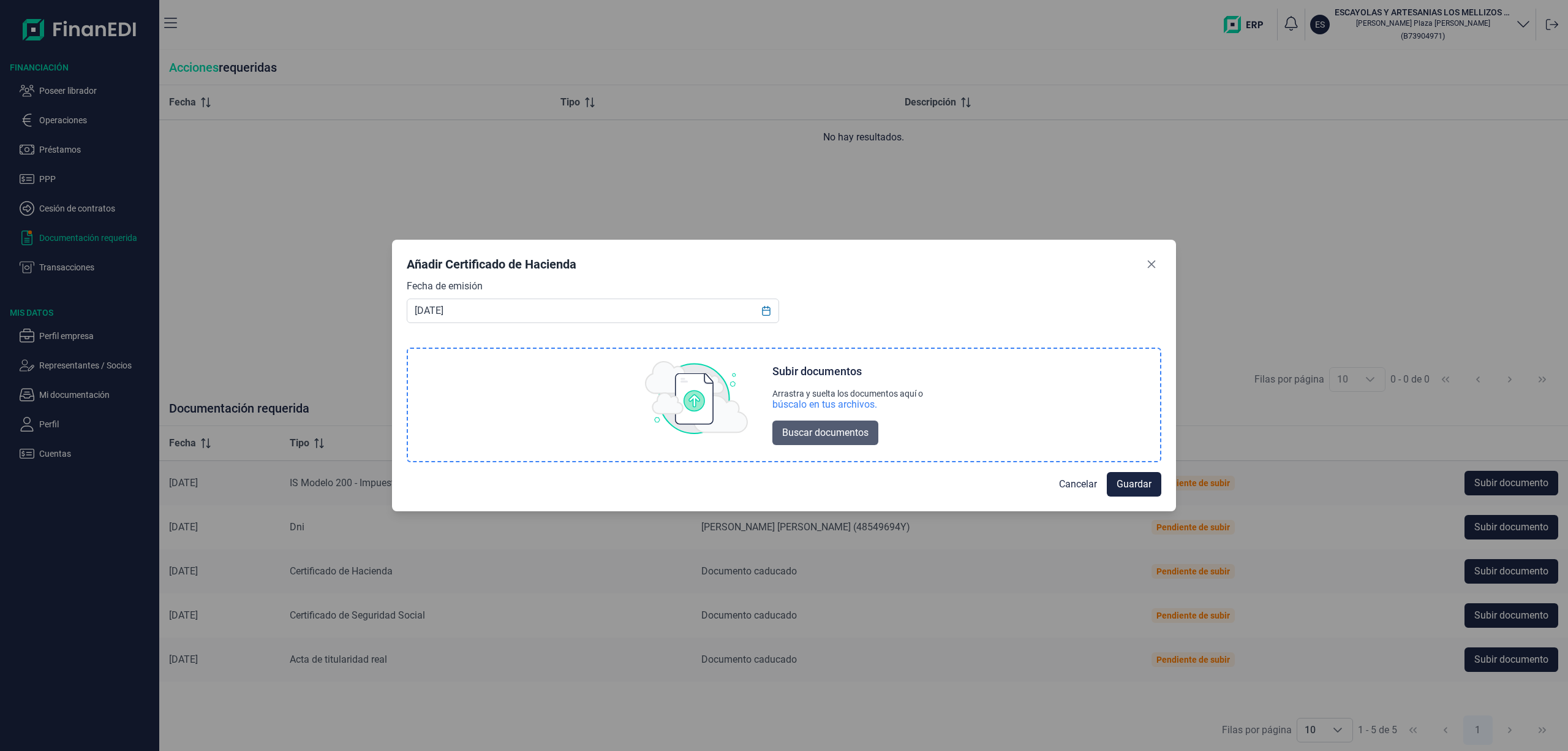
click at [848, 437] on span "Buscar documentos" at bounding box center [825, 432] width 86 height 15
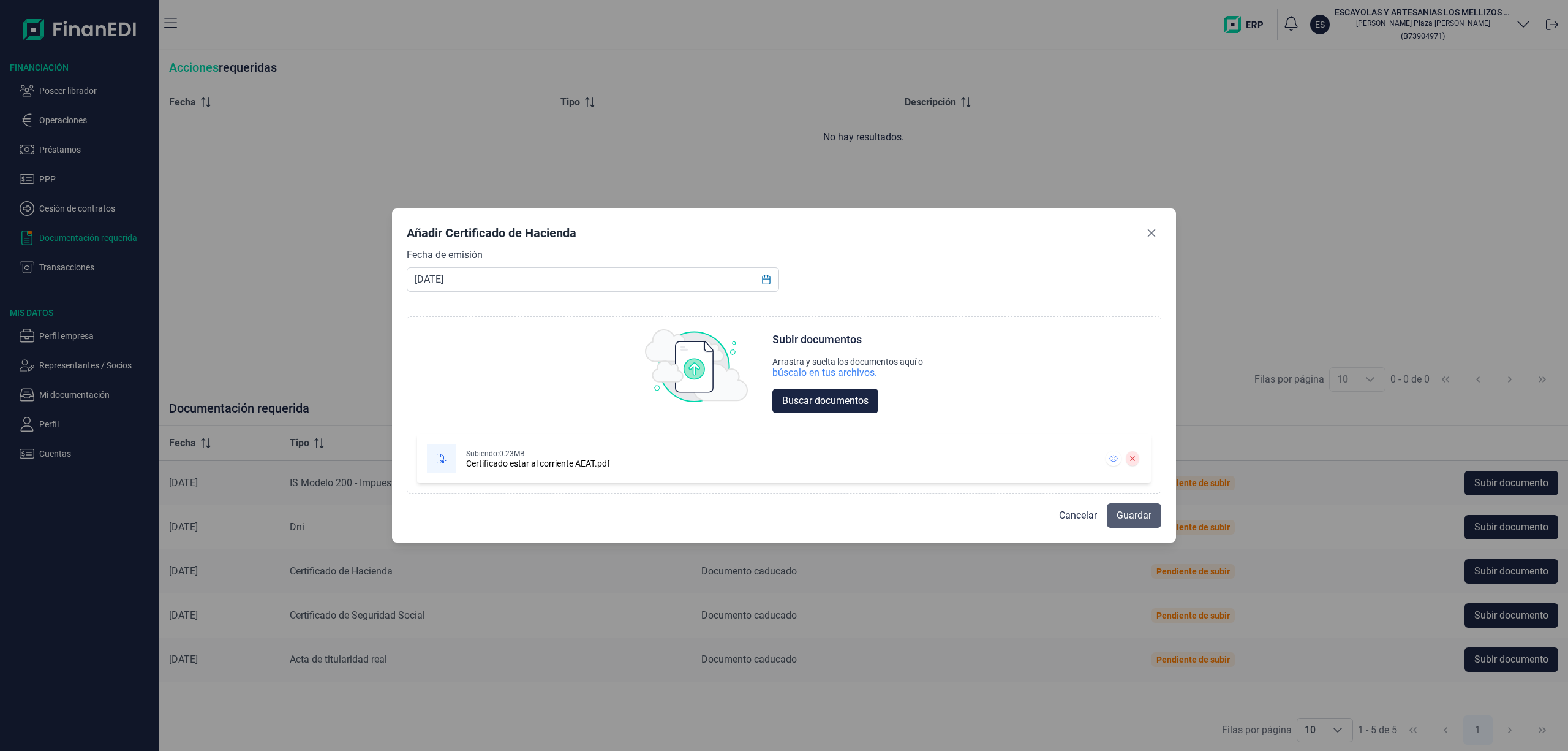
click at [1132, 508] on span "Guardar" at bounding box center [1135, 515] width 35 height 15
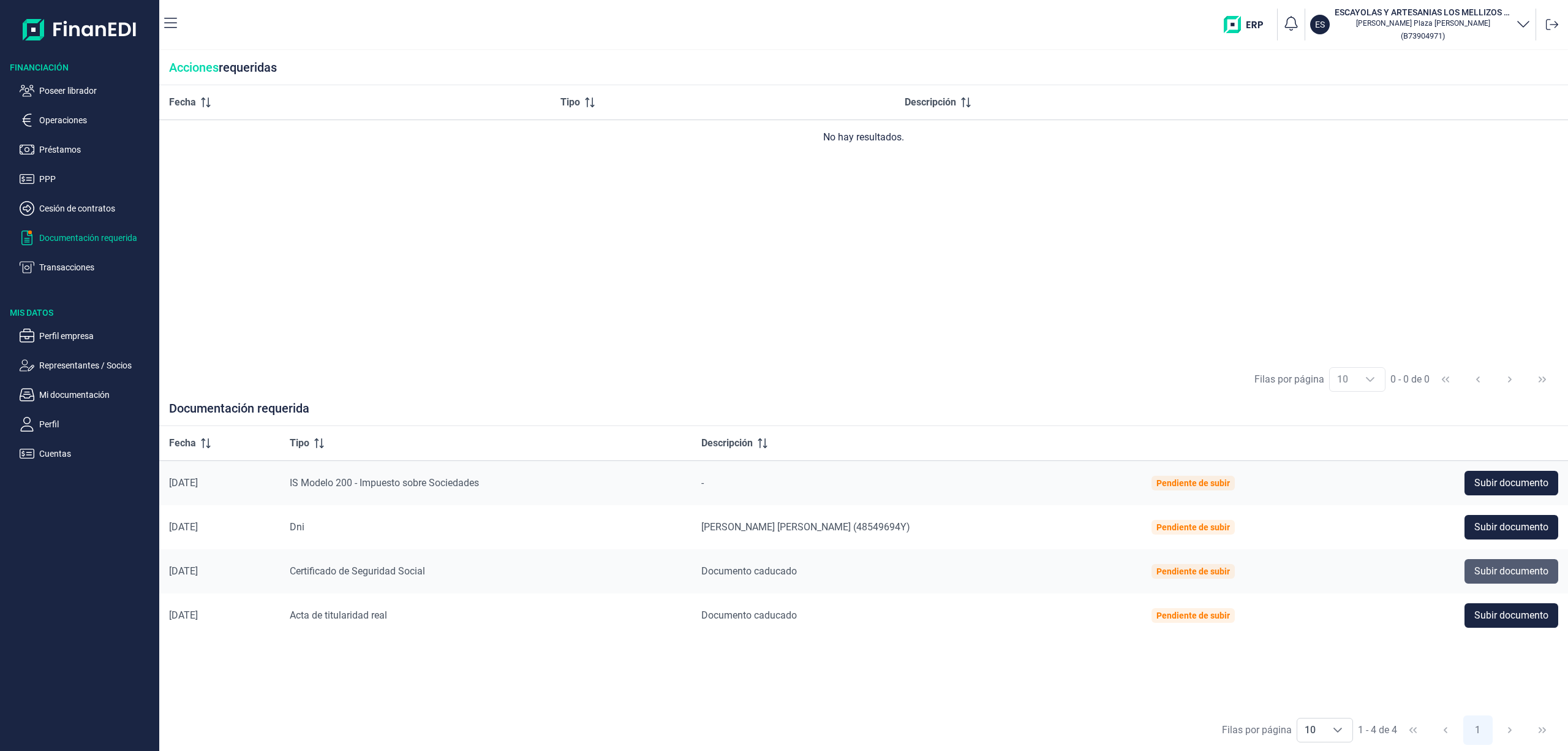
click at [1481, 569] on span "Subir documento" at bounding box center [1512, 571] width 74 height 15
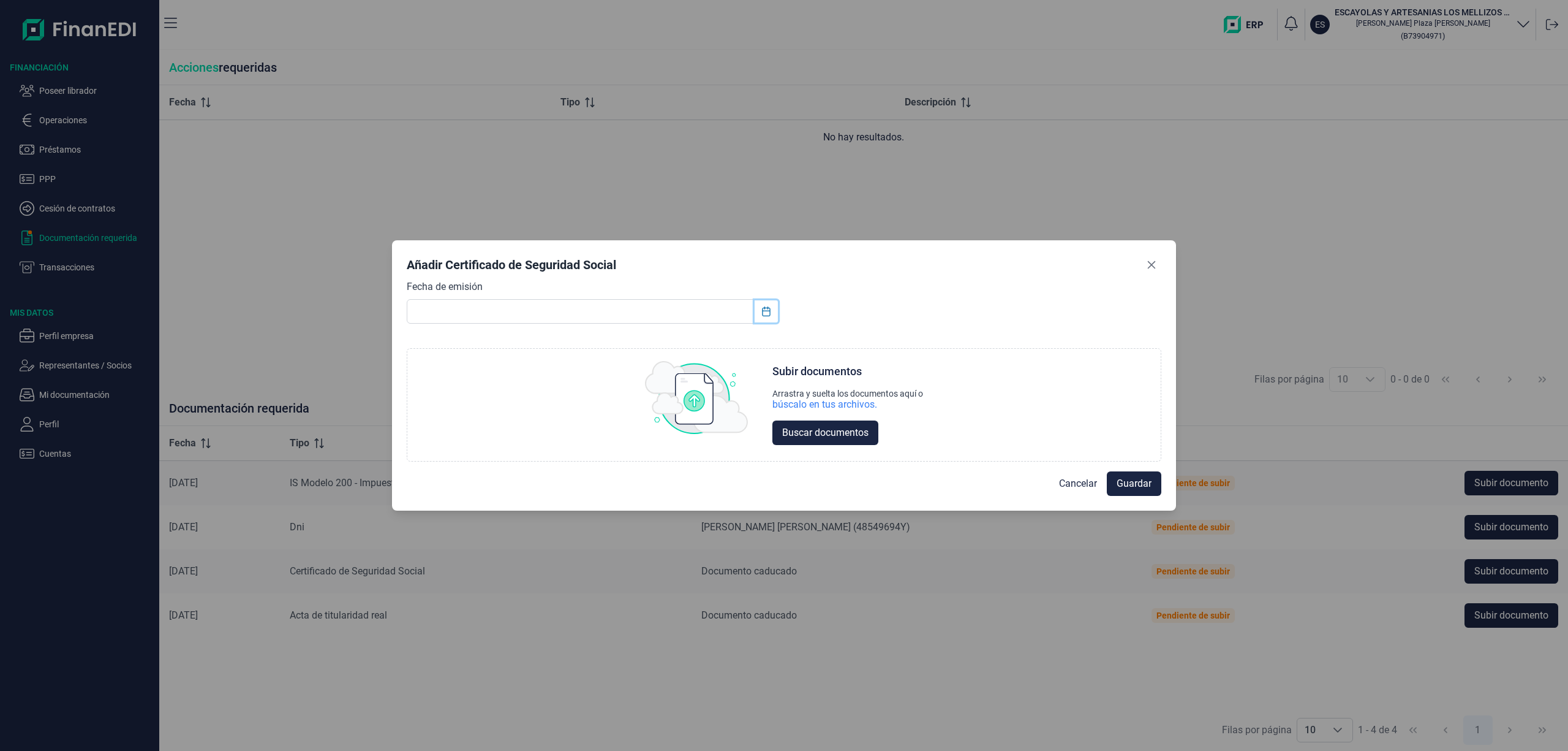
click at [766, 317] on button "Choose Date" at bounding box center [766, 311] width 24 height 22
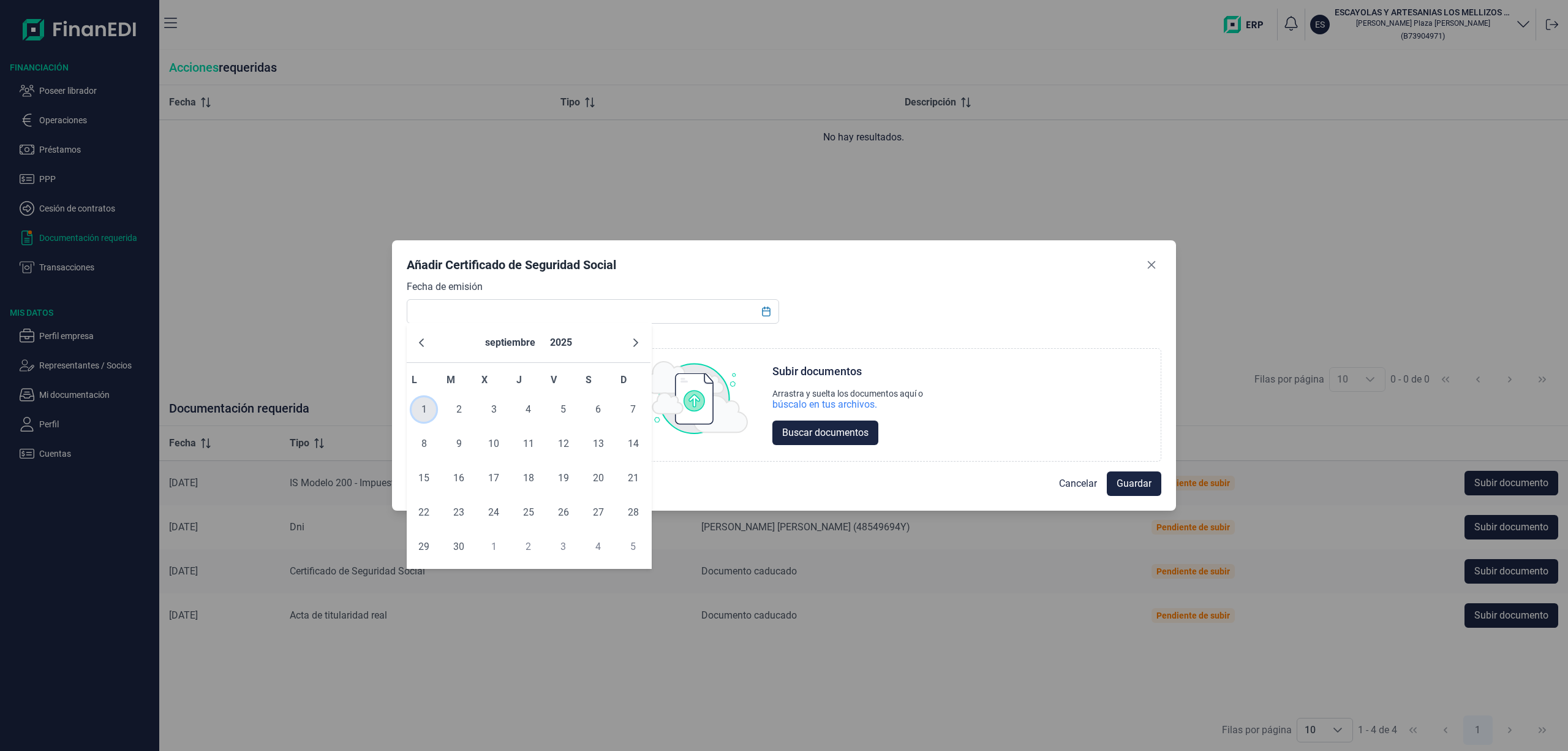
click at [423, 407] on span "1" at bounding box center [424, 409] width 24 height 24
type input "[DATE]"
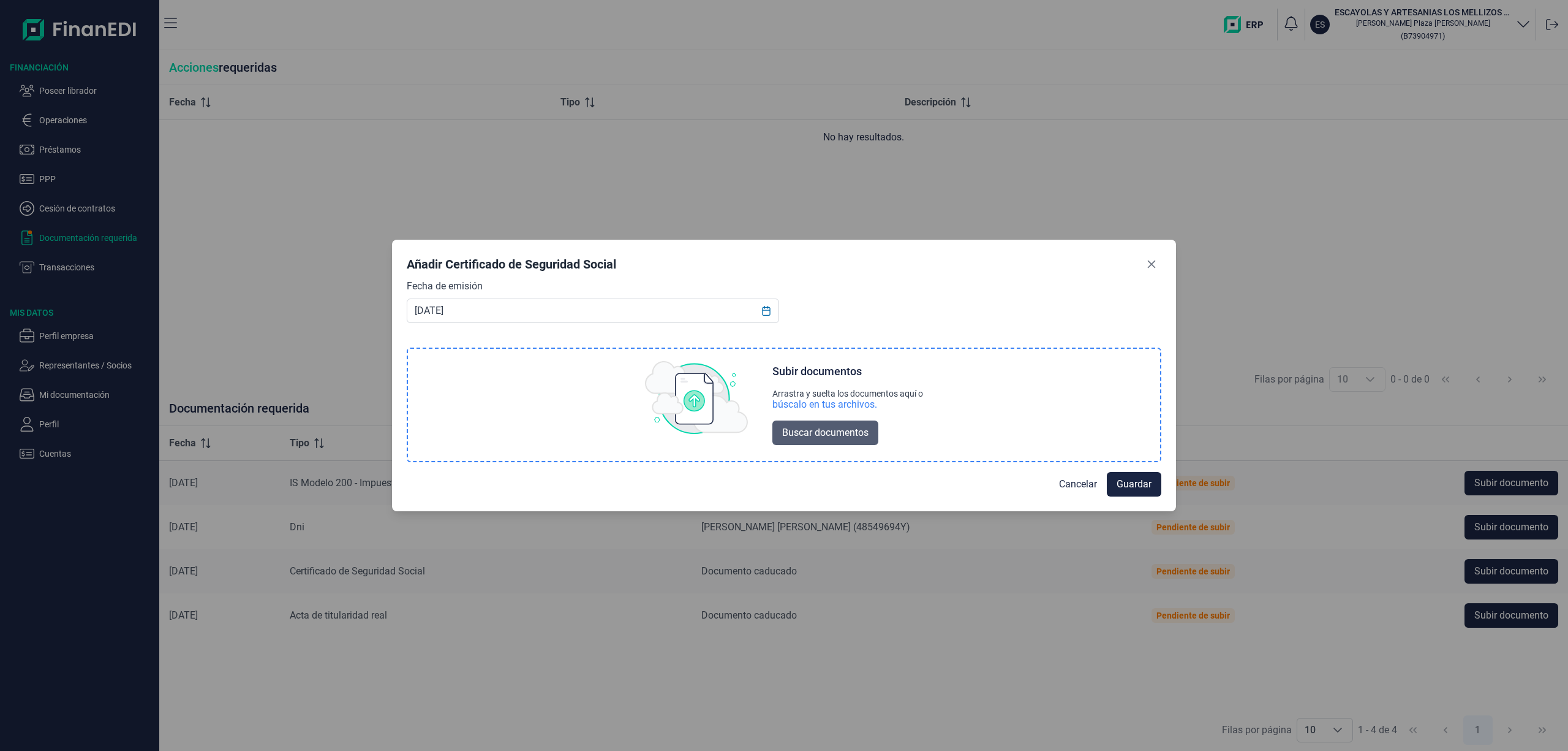
click at [826, 434] on span "Buscar documentos" at bounding box center [825, 432] width 86 height 15
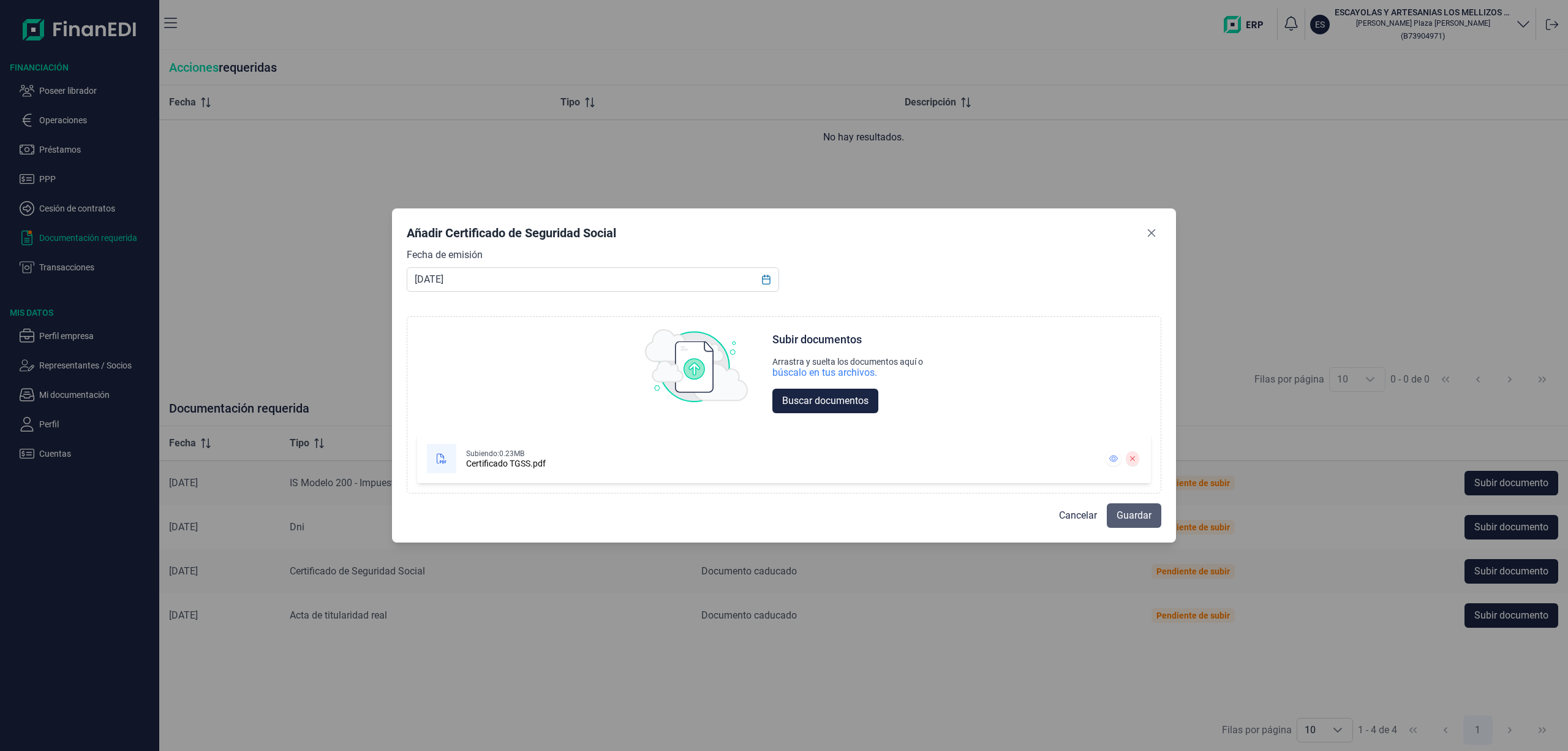
click at [1138, 508] on button "Guardar" at bounding box center [1134, 515] width 54 height 24
